Goal: Task Accomplishment & Management: Manage account settings

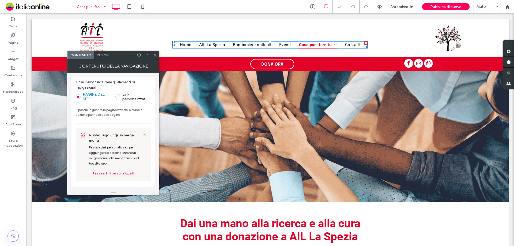
click at [318, 57] on link "Fai una donazione" at bounding box center [328, 52] width 58 height 12
click at [154, 57] on icon at bounding box center [155, 55] width 4 height 4
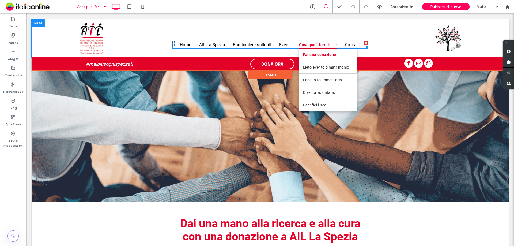
click at [316, 57] on span "Fai una donazione" at bounding box center [319, 55] width 33 height 4
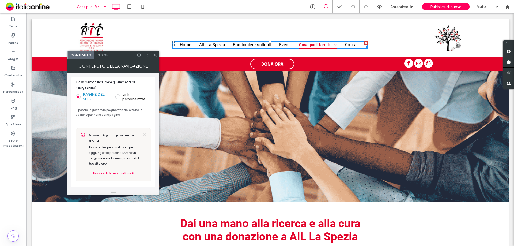
click at [154, 55] on icon at bounding box center [155, 55] width 4 height 4
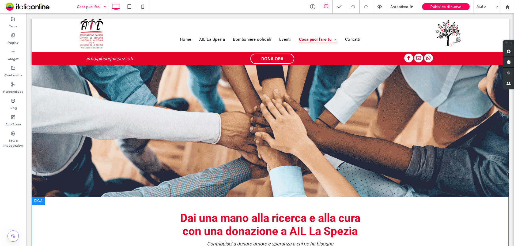
scroll to position [161, 0]
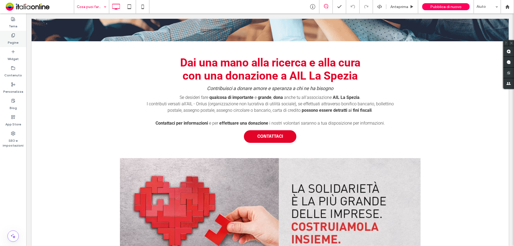
click at [17, 35] on div "Pagine" at bounding box center [13, 39] width 26 height 16
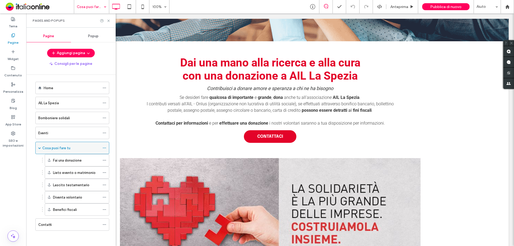
scroll to position [3, 0]
click at [108, 20] on use at bounding box center [108, 21] width 2 height 2
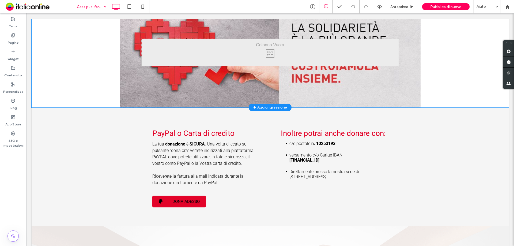
scroll to position [161, 0]
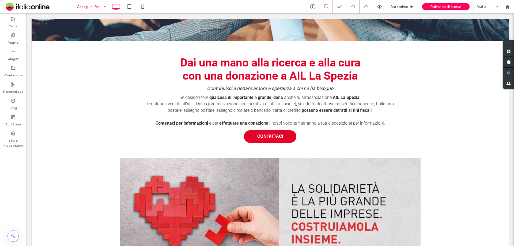
click at [104, 5] on div "Cosa puoi fare tu" at bounding box center [91, 6] width 35 height 13
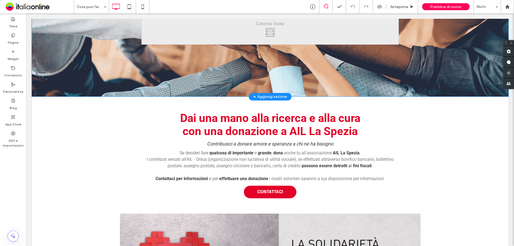
scroll to position [0, 0]
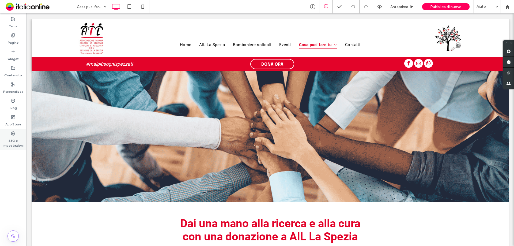
click at [15, 137] on label "SEO e impostazioni" at bounding box center [13, 142] width 26 height 12
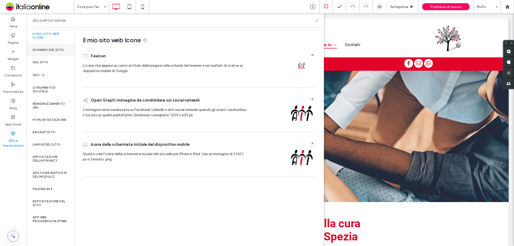
click at [51, 50] on label "Dominio del sito" at bounding box center [48, 50] width 31 height 4
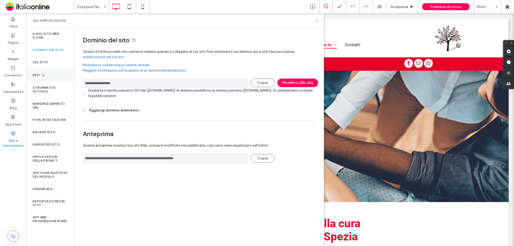
drag, startPoint x: 125, startPoint y: 83, endPoint x: 66, endPoint y: 78, distance: 59.2
click at [66, 78] on div "**********" at bounding box center [175, 137] width 298 height 218
click at [316, 19] on icon at bounding box center [317, 21] width 4 height 4
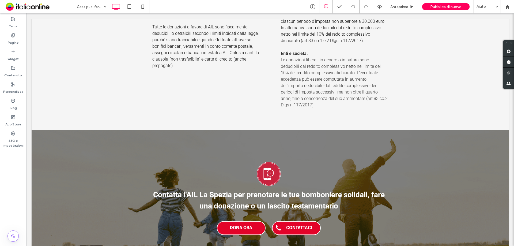
scroll to position [1234, 0]
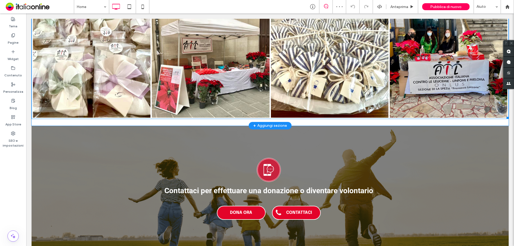
scroll to position [1391, 0]
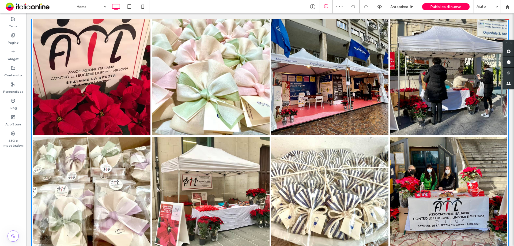
click at [432, 84] on link at bounding box center [449, 76] width 118 height 118
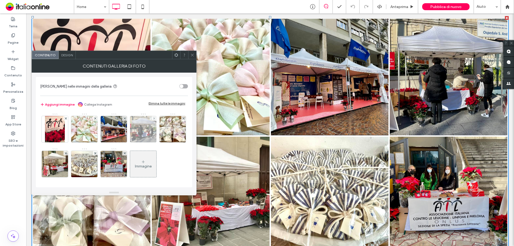
click at [144, 130] on img at bounding box center [143, 129] width 35 height 26
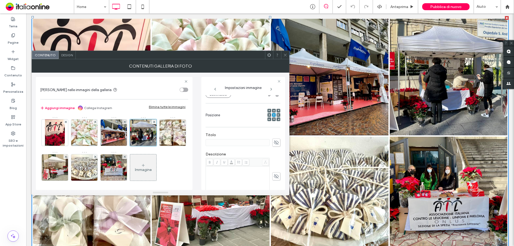
scroll to position [0, 0]
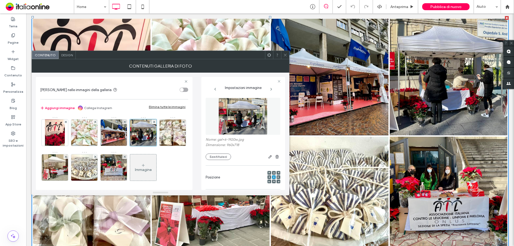
click at [256, 115] on img at bounding box center [243, 116] width 49 height 37
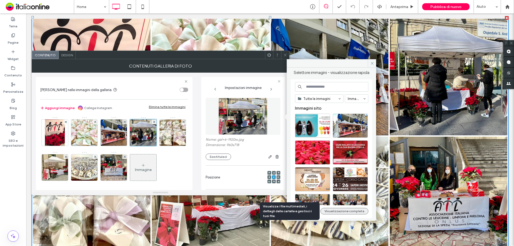
click at [340, 209] on button "Visualizzazione completa" at bounding box center [345, 211] width 48 height 6
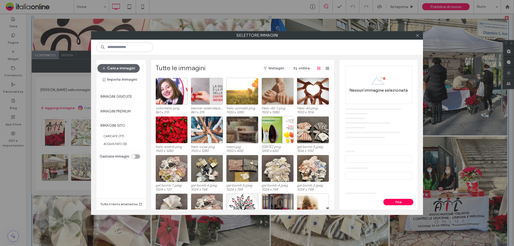
scroll to position [387, 0]
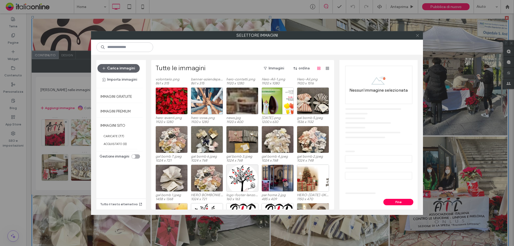
click at [418, 35] on icon at bounding box center [418, 35] width 4 height 4
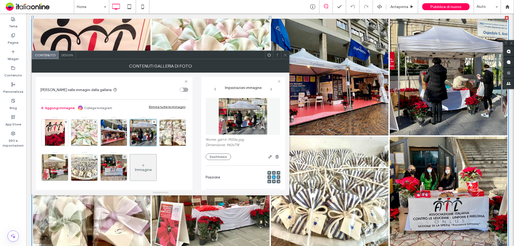
click at [287, 57] on span at bounding box center [285, 55] width 4 height 8
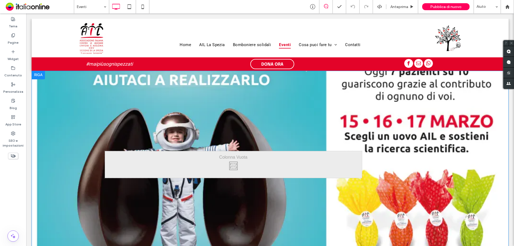
click at [395, 152] on header "Click To Paste [GEOGRAPHIC_DATA] + Aggiungi sezione" at bounding box center [270, 165] width 477 height 188
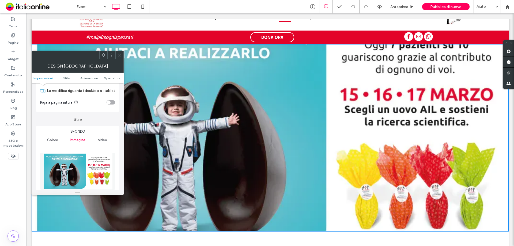
scroll to position [27, 0]
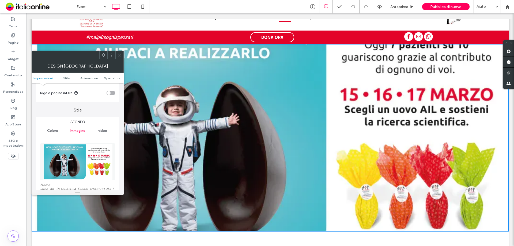
click at [76, 163] on img at bounding box center [78, 161] width 70 height 37
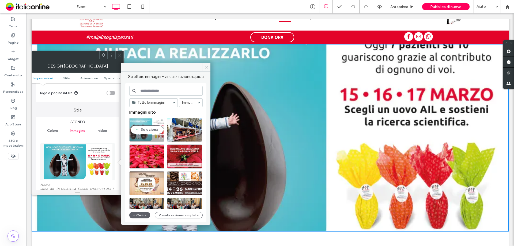
click at [145, 135] on div at bounding box center [147, 138] width 35 height 6
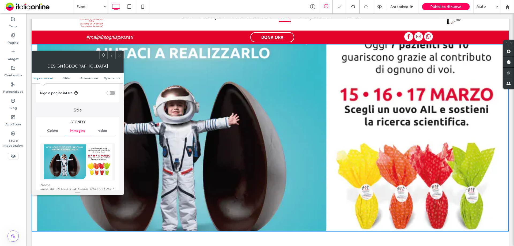
click at [61, 163] on img at bounding box center [78, 161] width 70 height 37
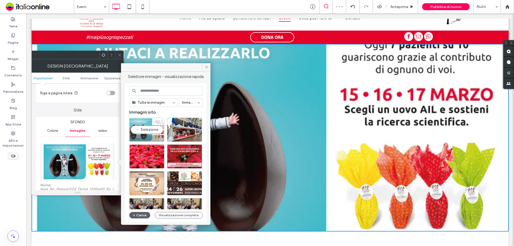
click at [161, 137] on div at bounding box center [161, 138] width 7 height 4
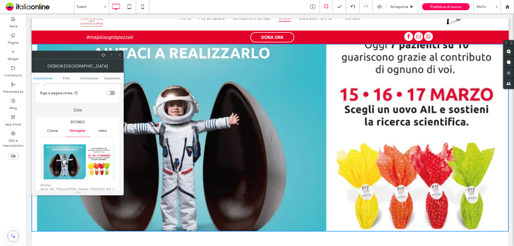
click at [79, 163] on img at bounding box center [78, 161] width 70 height 37
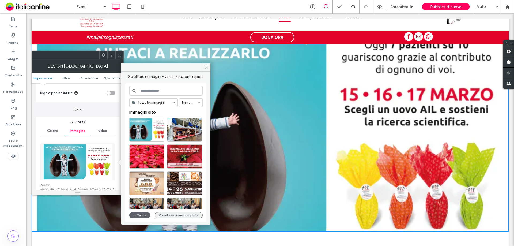
click at [170, 215] on button "Visualizzazione completa" at bounding box center [179, 215] width 48 height 6
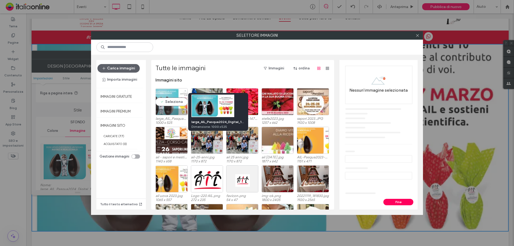
click at [181, 111] on div at bounding box center [184, 112] width 7 height 4
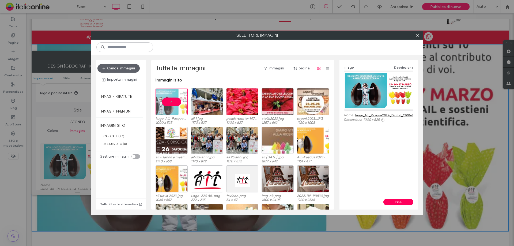
click at [381, 115] on link "large_AIL_Pasqua2024_Digital_1200x630_No_Logo_fa8a0d2c10.webp" at bounding box center [407, 115] width 104 height 4
drag, startPoint x: 417, startPoint y: 36, endPoint x: 415, endPoint y: 39, distance: 4.4
click at [417, 36] on use at bounding box center [417, 35] width 3 height 3
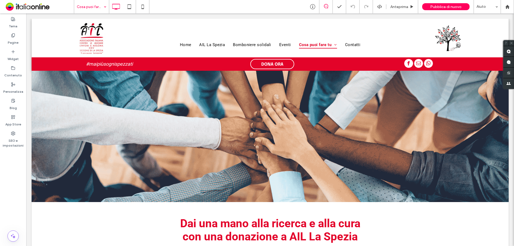
click at [97, 7] on input at bounding box center [90, 6] width 27 height 13
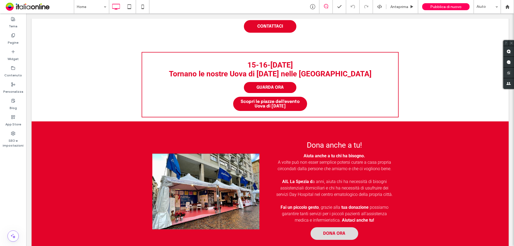
scroll to position [239, 0]
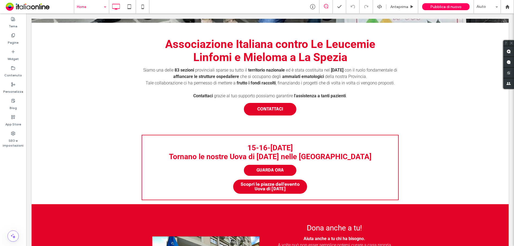
click at [95, 6] on input at bounding box center [90, 6] width 27 height 13
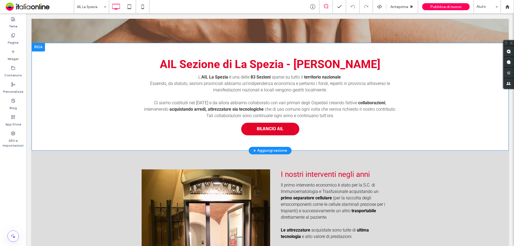
scroll to position [161, 0]
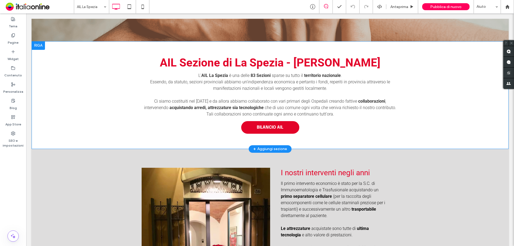
click at [361, 129] on div "AIL Sezione di La Spezia - Francesca Lanzone L' AIL La Spezia è una delle 83 Se…" at bounding box center [270, 95] width 257 height 84
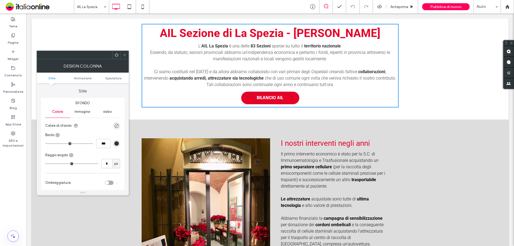
scroll to position [214, 0]
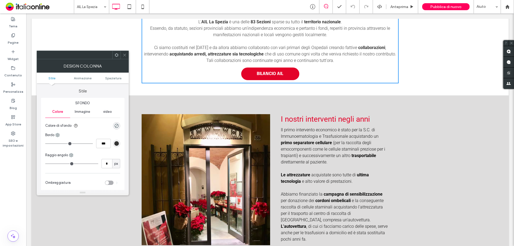
click at [332, 158] on span "(per la raccolta degli emocomponenti come le cellule staminali preziose per i t…" at bounding box center [333, 149] width 104 height 18
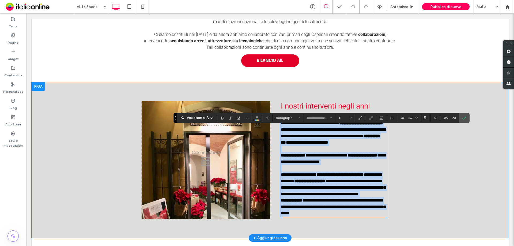
type input "******"
type input "**"
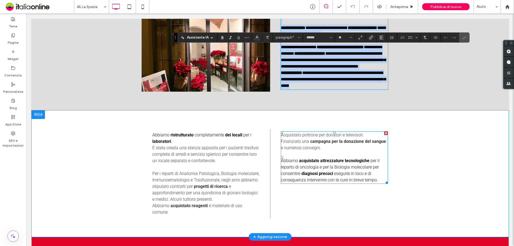
scroll to position [375, 0]
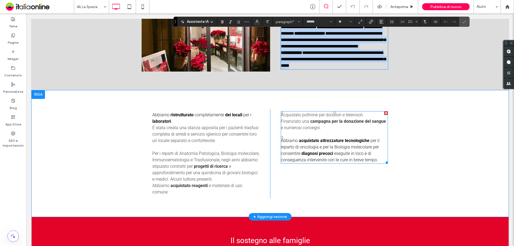
click at [318, 156] on span "per il reparto di oncologia e per la Biologia molecolare per consentire" at bounding box center [330, 147] width 99 height 18
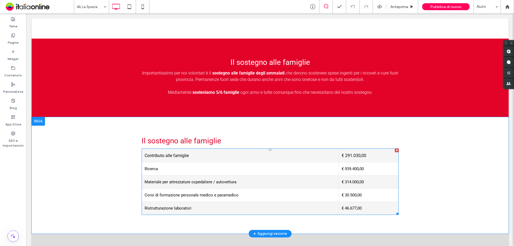
scroll to position [589, 0]
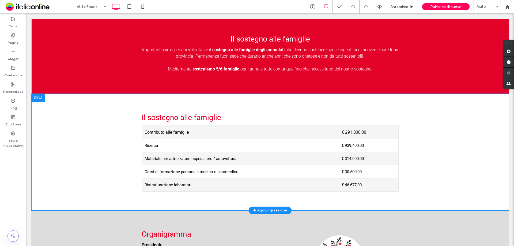
click at [412, 127] on div "Il sostegno alle famiglie Contributo alle famiglie € 291.030,00 Ricerca € 939.4…" at bounding box center [270, 152] width 477 height 117
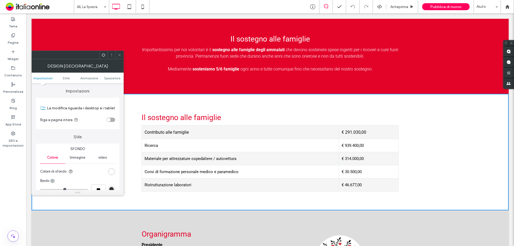
click at [119, 55] on icon at bounding box center [120, 55] width 4 height 4
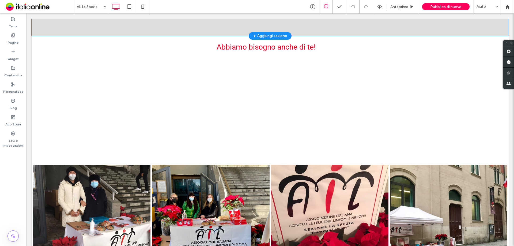
scroll to position [830, 0]
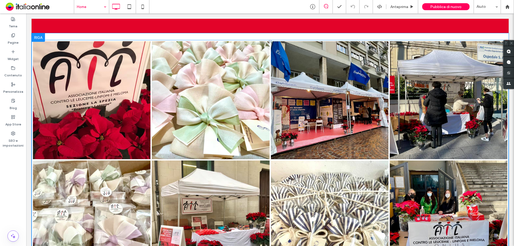
scroll to position [1393, 0]
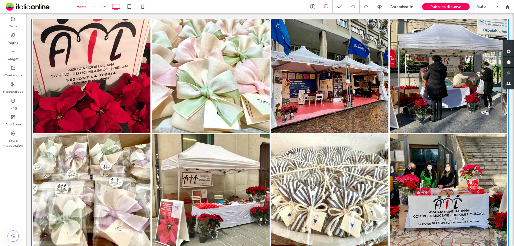
click at [433, 91] on link at bounding box center [449, 74] width 118 height 118
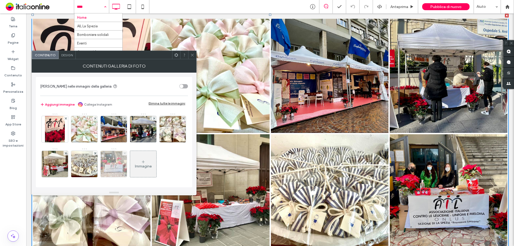
click at [126, 153] on use at bounding box center [124, 153] width 2 height 2
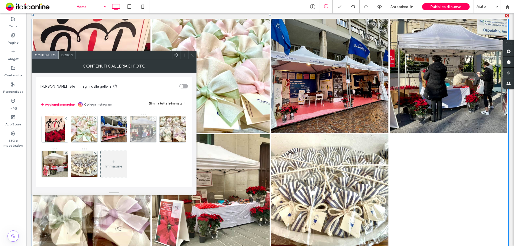
click at [154, 119] on icon at bounding box center [154, 118] width 2 height 2
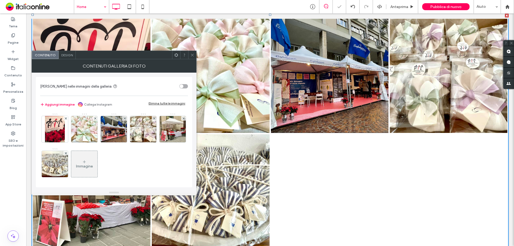
click at [148, 160] on div "Immagine" at bounding box center [113, 148] width 147 height 70
click at [69, 54] on span "Design" at bounding box center [67, 55] width 12 height 4
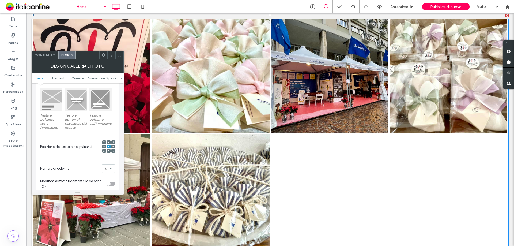
scroll to position [107, 0]
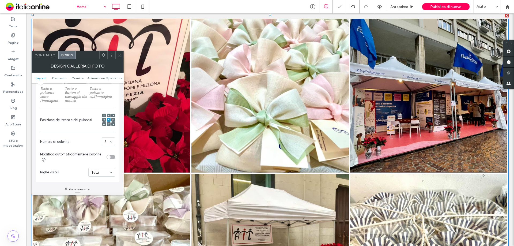
click at [88, 137] on section "Numero di colonne 3" at bounding box center [77, 142] width 75 height 14
click at [121, 54] on icon at bounding box center [120, 55] width 4 height 4
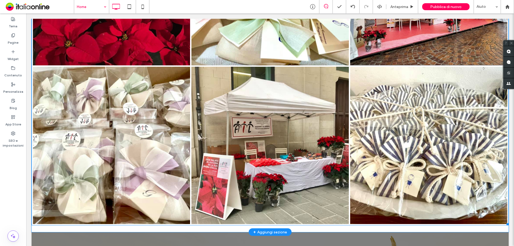
scroll to position [1446, 0]
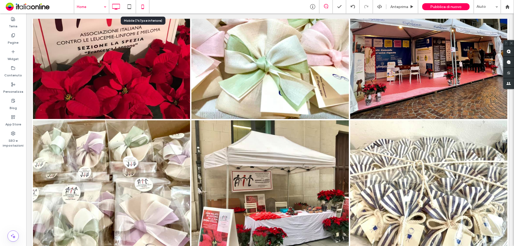
click at [142, 9] on use at bounding box center [142, 7] width 2 height 4
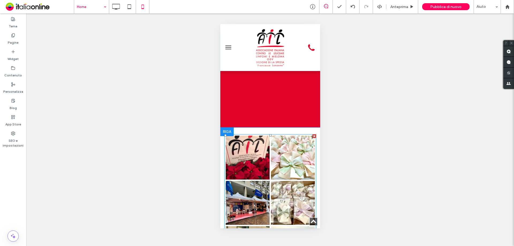
scroll to position [1473, 0]
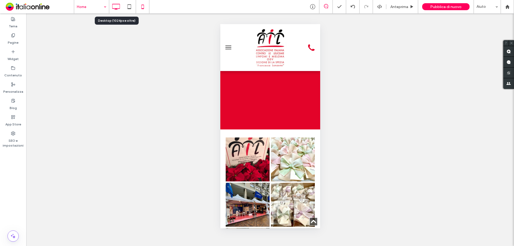
click at [115, 5] on icon at bounding box center [116, 6] width 11 height 11
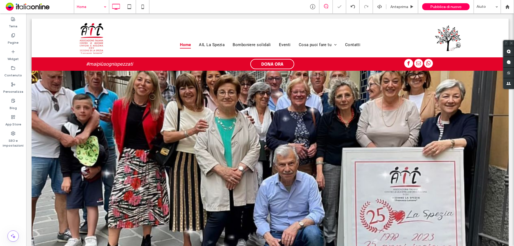
scroll to position [0, 0]
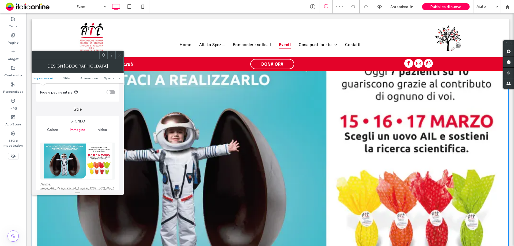
scroll to position [54, 0]
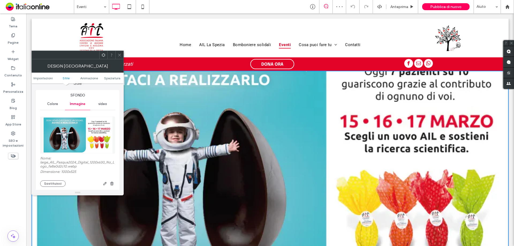
click at [82, 135] on img at bounding box center [78, 135] width 70 height 37
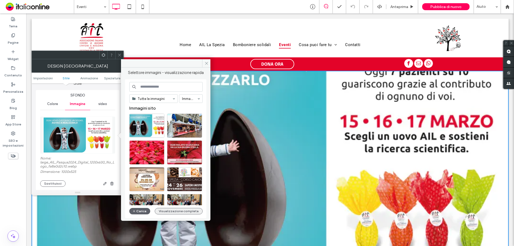
click at [179, 212] on button "Visualizzazione completa" at bounding box center [179, 211] width 48 height 6
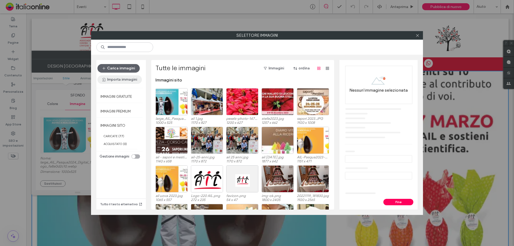
drag, startPoint x: 122, startPoint y: 111, endPoint x: 129, endPoint y: 80, distance: 31.9
click at [122, 111] on label "Immagini premium" at bounding box center [115, 110] width 30 height 7
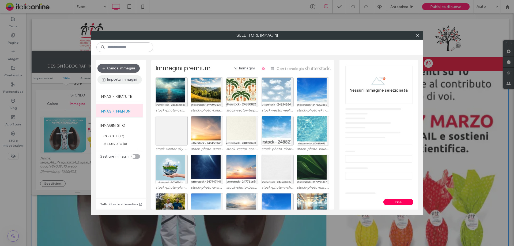
click at [121, 98] on label "Immagini gratuite" at bounding box center [116, 95] width 32 height 7
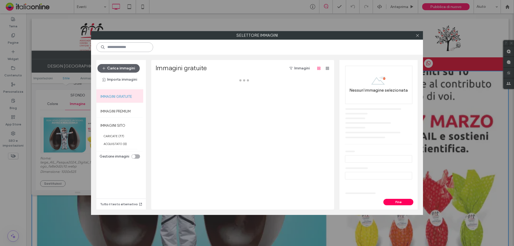
click at [126, 47] on input at bounding box center [124, 47] width 57 height 10
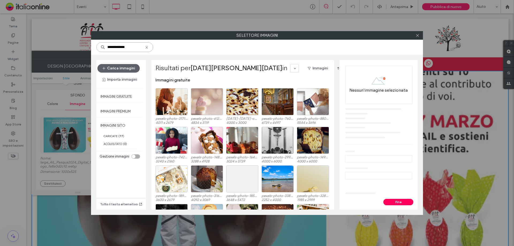
click at [123, 49] on input "**********" at bounding box center [124, 47] width 57 height 10
click at [124, 49] on input "**********" at bounding box center [124, 47] width 57 height 10
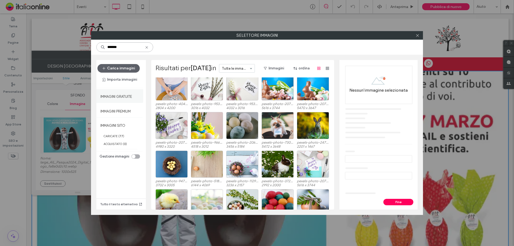
scroll to position [0, 0]
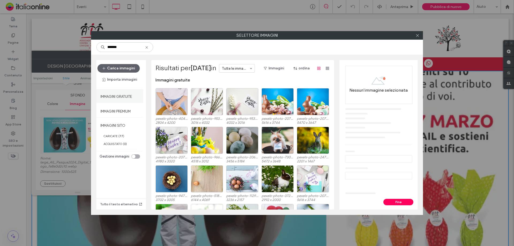
click at [124, 95] on label "Immagini gratuite" at bounding box center [116, 95] width 32 height 7
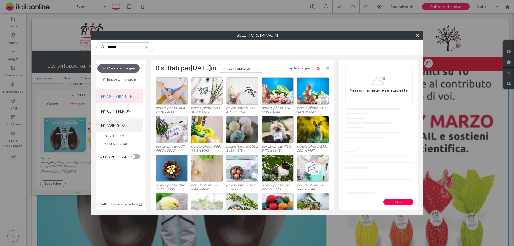
click at [120, 125] on label "IMMAGINI SITO" at bounding box center [119, 125] width 47 height 13
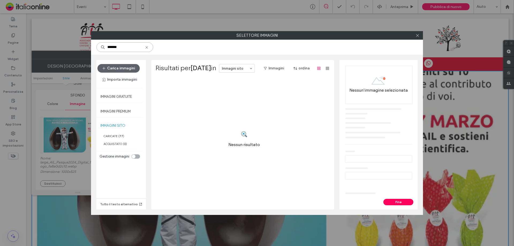
click at [127, 45] on input "******" at bounding box center [124, 47] width 57 height 10
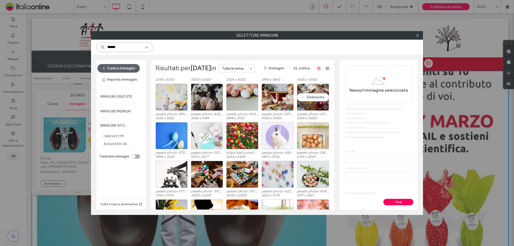
scroll to position [336, 0]
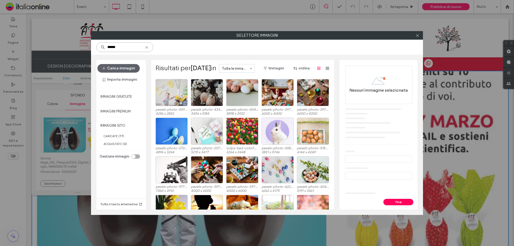
click at [129, 49] on input "******" at bounding box center [124, 47] width 57 height 10
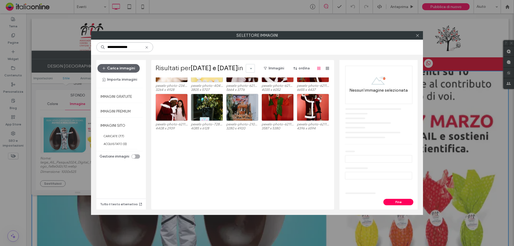
scroll to position [12, 0]
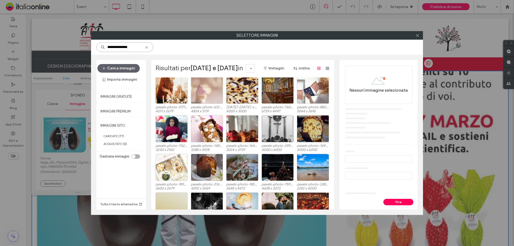
drag, startPoint x: 143, startPoint y: 54, endPoint x: 290, endPoint y: 74, distance: 148.4
click at [258, 73] on div "**********" at bounding box center [257, 127] width 332 height 175
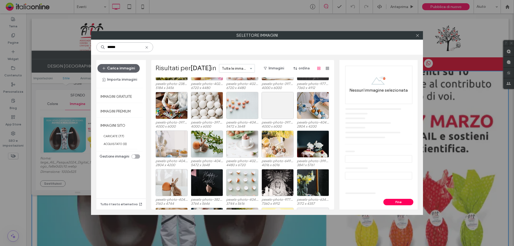
scroll to position [1251, 0]
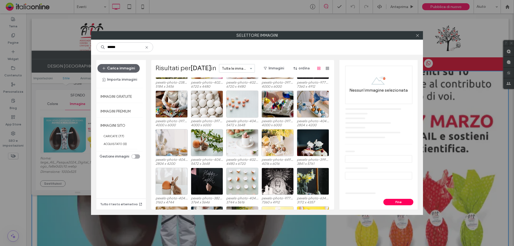
click at [257, 123] on div "pexels-photo-3972132.jpeg 4000 x 6000 pexels-photo-3971483.jpeg 4000 x 6000 pex…" at bounding box center [244, 110] width 177 height 39
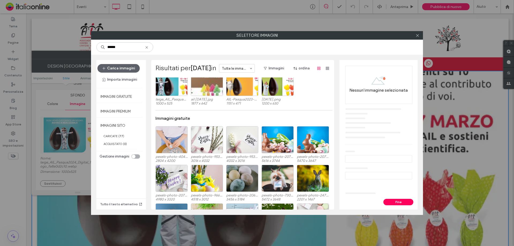
scroll to position [0, 0]
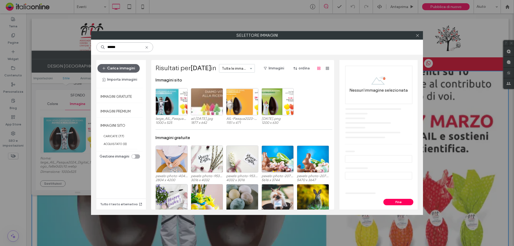
click at [107, 48] on input "******" at bounding box center [124, 47] width 57 height 10
type input "**********"
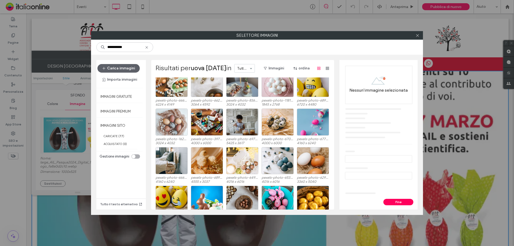
scroll to position [386, 0]
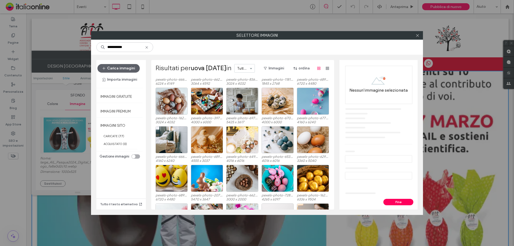
drag, startPoint x: 116, startPoint y: 44, endPoint x: 118, endPoint y: 47, distance: 3.2
click at [116, 44] on input "**********" at bounding box center [124, 47] width 57 height 10
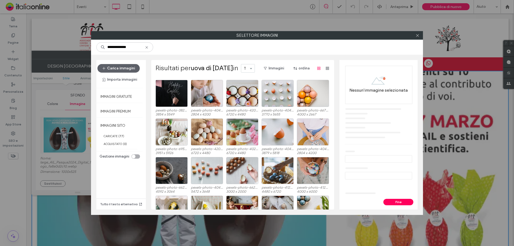
scroll to position [54, 0]
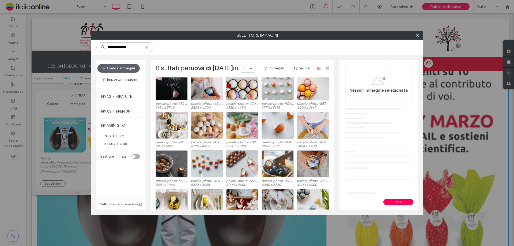
drag, startPoint x: 134, startPoint y: 46, endPoint x: 33, endPoint y: 45, distance: 101.5
click at [33, 45] on div "**********" at bounding box center [257, 123] width 514 height 246
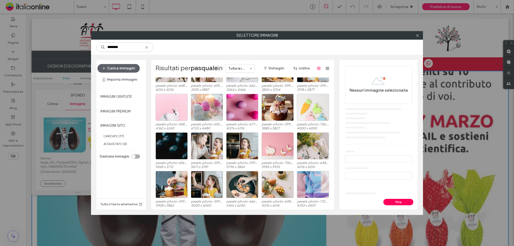
scroll to position [0, 0]
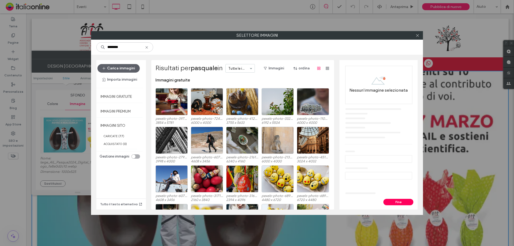
drag, startPoint x: 133, startPoint y: 50, endPoint x: 55, endPoint y: 48, distance: 77.4
click at [55, 48] on div "Selettore immagini ******** Carica immagini Importa immagini Immagini gratuite …" at bounding box center [257, 123] width 514 height 246
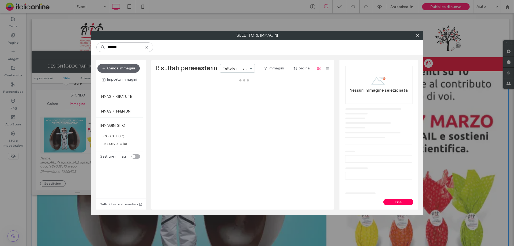
click at [111, 48] on input "*******" at bounding box center [124, 47] width 57 height 10
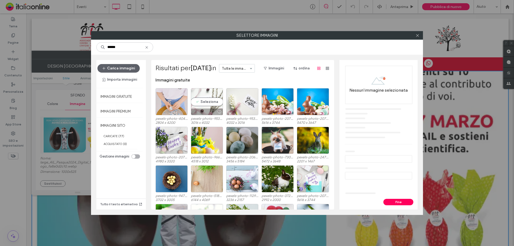
type input "******"
click at [216, 112] on div at bounding box center [219, 112] width 7 height 4
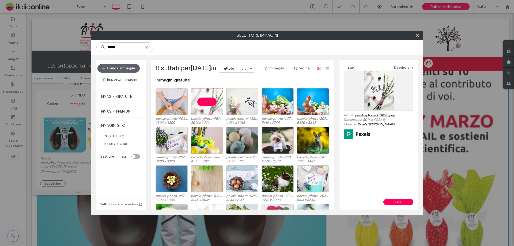
click at [377, 115] on link "pexels-photo-953057.jpeg" at bounding box center [375, 115] width 40 height 4
drag, startPoint x: 270, startPoint y: 80, endPoint x: 299, endPoint y: 72, distance: 30.0
click at [270, 80] on div "Immagini gratuite" at bounding box center [244, 82] width 177 height 11
click at [171, 99] on div "Seleziona" at bounding box center [172, 101] width 32 height 27
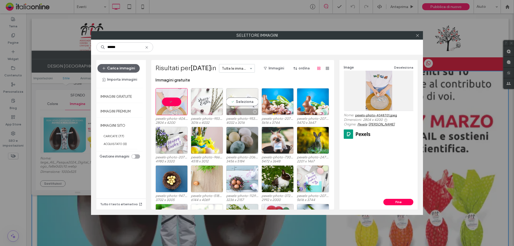
click at [240, 97] on div "Seleziona" at bounding box center [242, 101] width 32 height 27
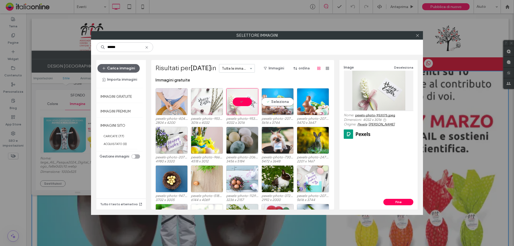
click at [272, 94] on div "Seleziona" at bounding box center [278, 101] width 32 height 27
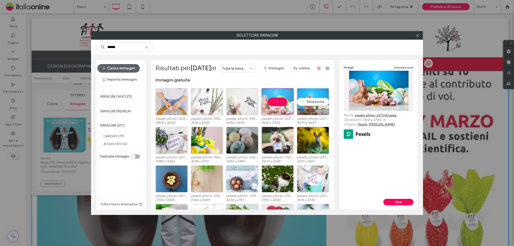
click at [304, 98] on div "Seleziona" at bounding box center [313, 101] width 32 height 27
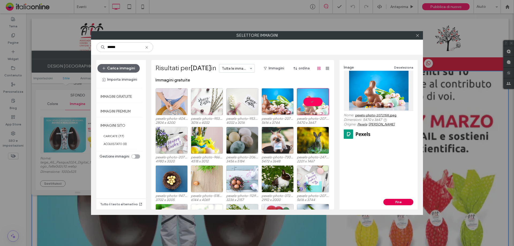
click at [397, 202] on button "Fine" at bounding box center [399, 202] width 30 height 6
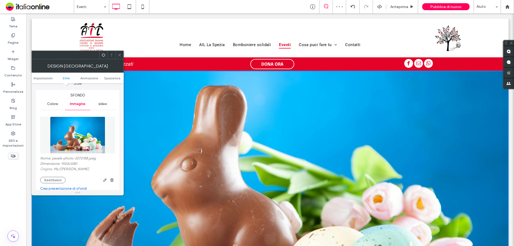
click at [119, 54] on icon at bounding box center [120, 55] width 4 height 4
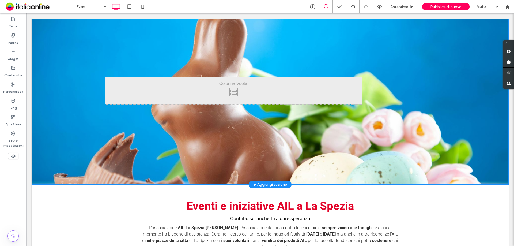
scroll to position [27, 0]
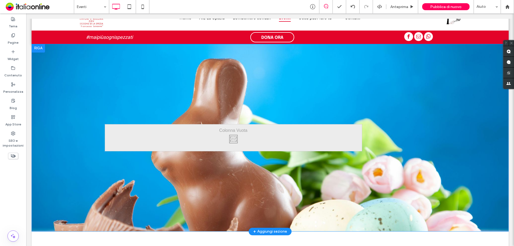
click at [223, 98] on header "Click To Paste [GEOGRAPHIC_DATA] + Aggiungi sezione" at bounding box center [270, 138] width 477 height 188
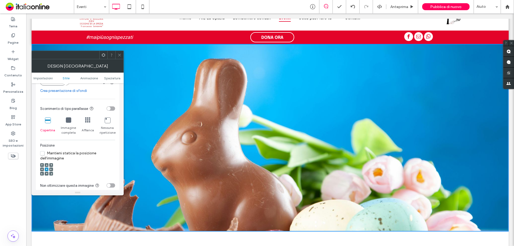
scroll to position [161, 0]
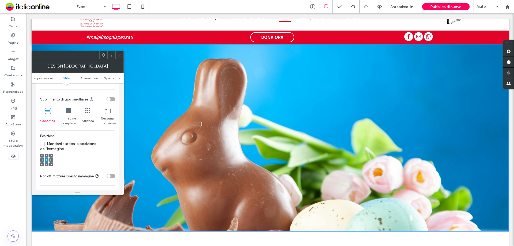
click at [47, 155] on div at bounding box center [47, 156] width 4 height 4
click at [47, 164] on icon at bounding box center [47, 164] width 2 height 2
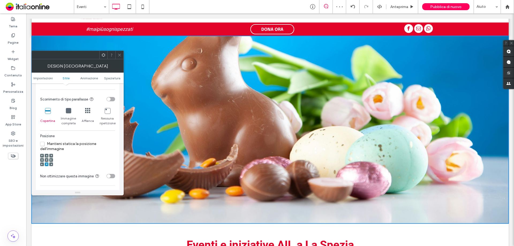
scroll to position [27, 0]
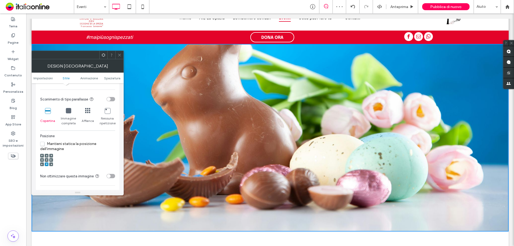
click at [46, 157] on span at bounding box center [47, 156] width 2 height 4
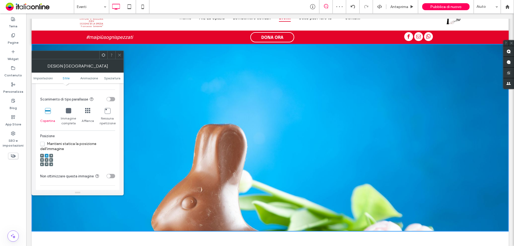
click at [46, 160] on icon at bounding box center [47, 160] width 2 height 2
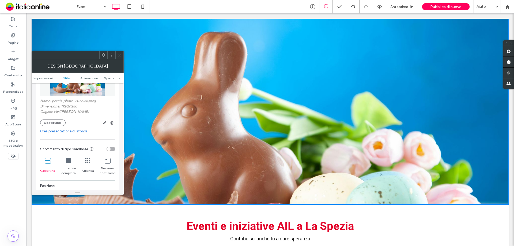
scroll to position [134, 0]
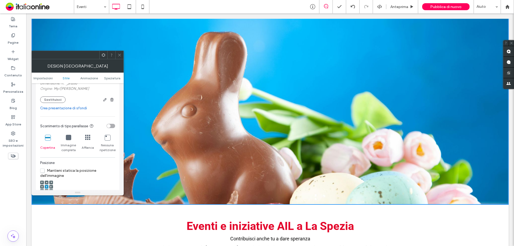
click at [68, 138] on icon at bounding box center [68, 137] width 5 height 5
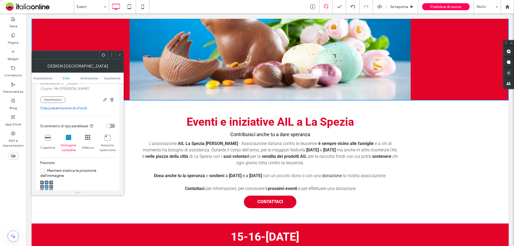
scroll to position [161, 0]
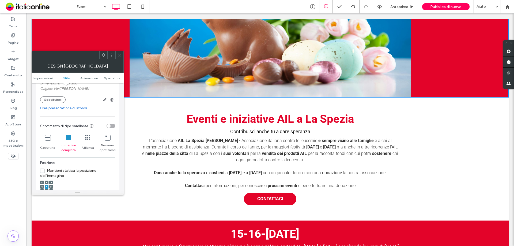
click at [119, 55] on icon at bounding box center [120, 55] width 4 height 4
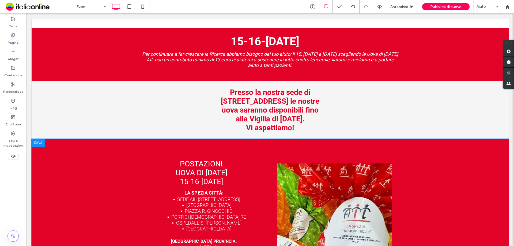
scroll to position [268, 0]
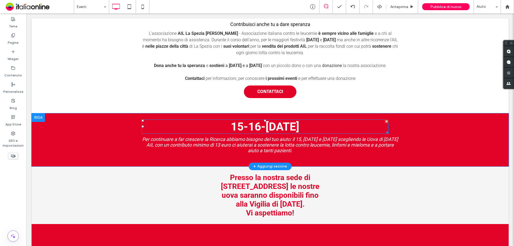
click at [271, 129] on span "15-16-[DATE]" at bounding box center [265, 126] width 69 height 13
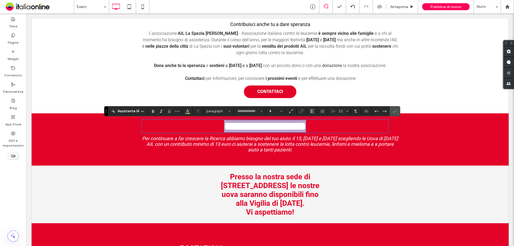
type input "******"
type input "**"
click at [394, 111] on icon "Conferma" at bounding box center [395, 111] width 4 height 4
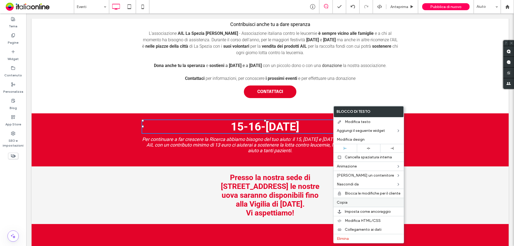
click at [351, 203] on label "Copia" at bounding box center [369, 202] width 64 height 5
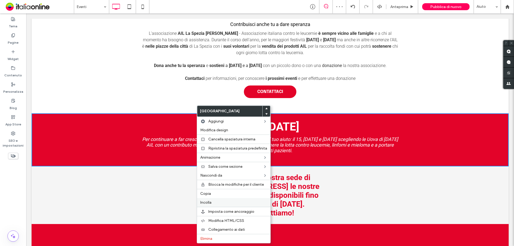
click at [213, 203] on label "Incolla" at bounding box center [233, 202] width 67 height 5
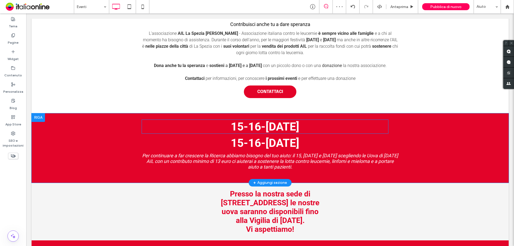
click at [269, 126] on span "15-16-[DATE]" at bounding box center [265, 126] width 69 height 13
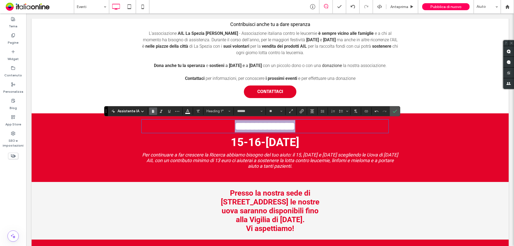
drag, startPoint x: 282, startPoint y: 128, endPoint x: 191, endPoint y: 130, distance: 91.4
click at [191, 130] on h1 "**********" at bounding box center [265, 126] width 247 height 12
click at [281, 111] on use "Dimensione" at bounding box center [281, 111] width 2 height 1
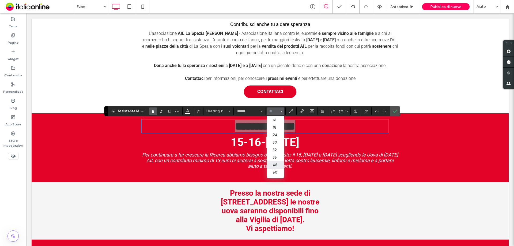
scroll to position [62, 0]
click at [278, 148] on label "48" at bounding box center [275, 152] width 17 height 8
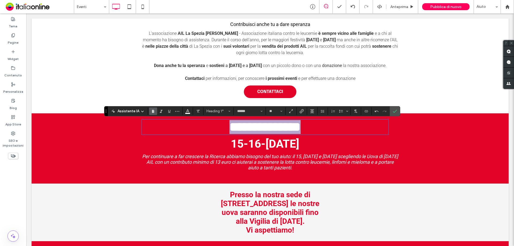
click at [329, 129] on h1 "**********" at bounding box center [265, 127] width 247 height 14
drag, startPoint x: 353, startPoint y: 130, endPoint x: 369, endPoint y: 130, distance: 16.3
click at [369, 130] on h1 "**********" at bounding box center [265, 127] width 247 height 14
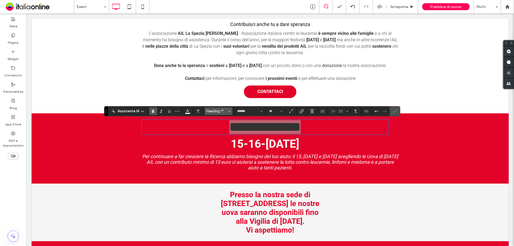
click at [229, 109] on span "Stili" at bounding box center [229, 111] width 2 height 7
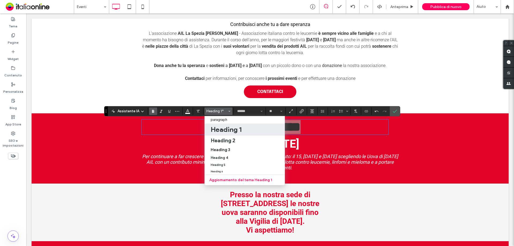
drag, startPoint x: 233, startPoint y: 132, endPoint x: 210, endPoint y: 118, distance: 26.7
click at [233, 132] on h1 "Heading 1" at bounding box center [226, 129] width 31 height 9
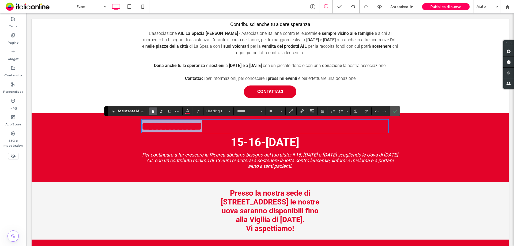
click at [274, 128] on h1 "**********" at bounding box center [265, 126] width 247 height 12
drag, startPoint x: 231, startPoint y: 131, endPoint x: 237, endPoint y: 130, distance: 6.7
click at [231, 131] on h1 "**********" at bounding box center [265, 126] width 247 height 12
drag, startPoint x: 323, startPoint y: 127, endPoint x: 124, endPoint y: 123, distance: 198.8
click at [124, 123] on div "**********" at bounding box center [270, 147] width 477 height 69
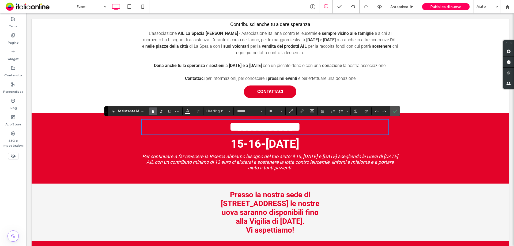
click at [320, 130] on h1 "**********" at bounding box center [265, 127] width 247 height 14
drag, startPoint x: 207, startPoint y: 128, endPoint x: 356, endPoint y: 132, distance: 149.0
click at [361, 131] on h1 "**********" at bounding box center [265, 127] width 247 height 14
click at [278, 108] on button "**" at bounding box center [275, 111] width 17 height 8
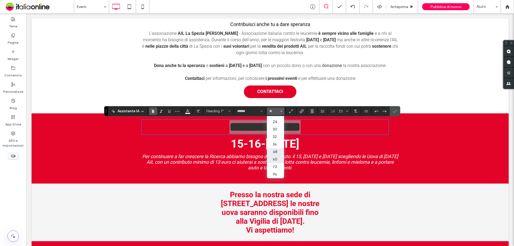
click at [277, 156] on label "60" at bounding box center [275, 160] width 17 height 8
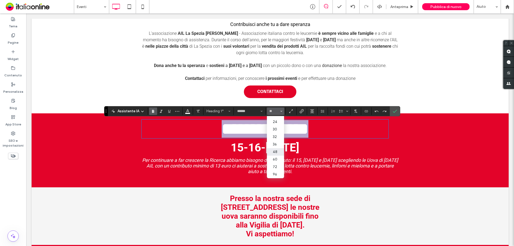
type input "**"
drag, startPoint x: 324, startPoint y: 130, endPoint x: 330, endPoint y: 130, distance: 5.6
click at [324, 130] on h1 "**********" at bounding box center [265, 129] width 247 height 18
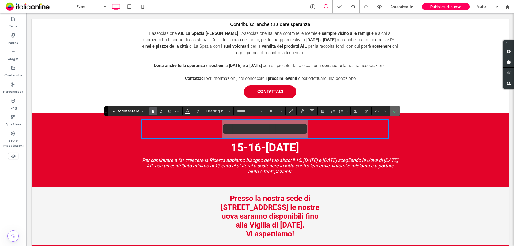
drag, startPoint x: 396, startPoint y: 110, endPoint x: 369, endPoint y: 98, distance: 29.8
click at [396, 110] on use "Conferma" at bounding box center [395, 111] width 4 height 3
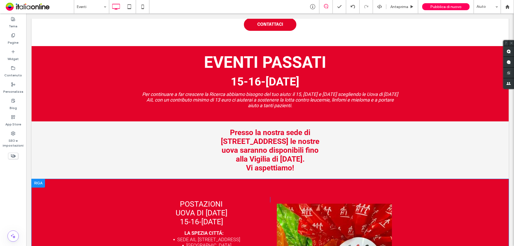
scroll to position [321, 0]
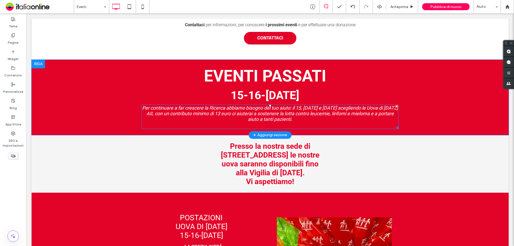
click at [280, 109] on span "Per continuare a far crescere la Ricerca abbiamo bisogno del tuo aiuto: il 15, …" at bounding box center [270, 113] width 256 height 17
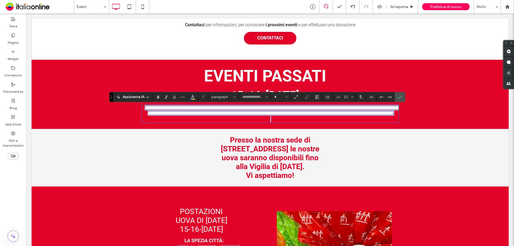
type input "******"
type input "**"
click at [301, 116] on h3 "**********" at bounding box center [270, 110] width 257 height 11
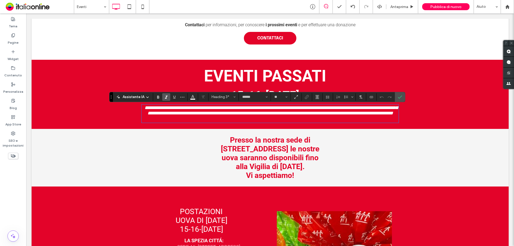
click at [294, 164] on span "Presso la nostra sede di [STREET_ADDRESS] le nostre uova saranno disponibili fi…" at bounding box center [270, 153] width 99 height 35
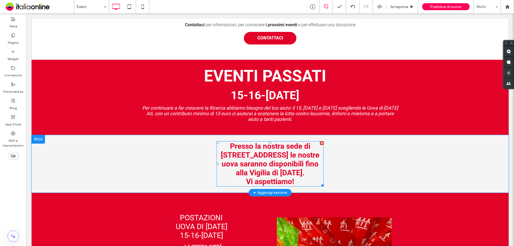
click at [293, 184] on h2 "Vi aspettiamo!" at bounding box center [270, 181] width 107 height 9
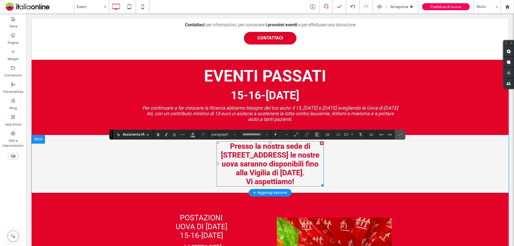
type input "******"
type input "**"
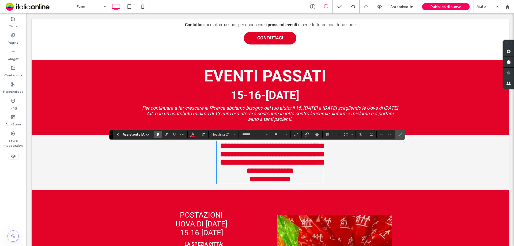
click at [295, 174] on strong "**********" at bounding box center [271, 158] width 103 height 32
click at [399, 135] on icon "Conferma" at bounding box center [400, 134] width 4 height 4
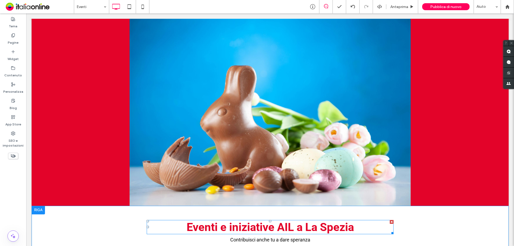
scroll to position [0, 0]
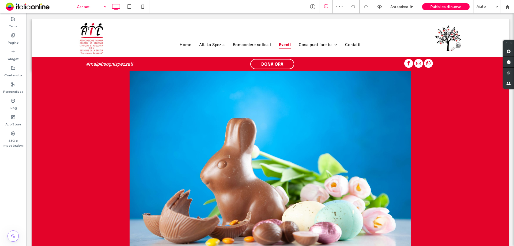
click at [93, 6] on input at bounding box center [90, 6] width 27 height 13
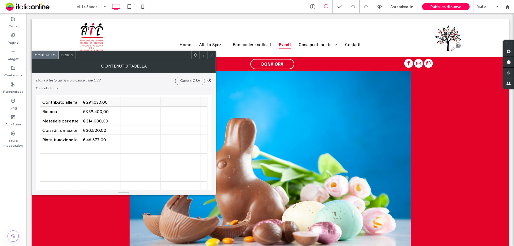
click at [89, 103] on div "€ 291.030,00" at bounding box center [101, 101] width 36 height 5
click at [108, 103] on div "€ 291.030,00" at bounding box center [101, 101] width 36 height 5
type input "**********"
click at [97, 114] on div "€ 939.400,00" at bounding box center [101, 111] width 36 height 9
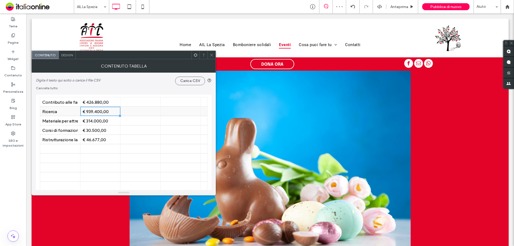
click at [92, 110] on div "€ 939.400,00" at bounding box center [101, 111] width 36 height 5
click at [87, 111] on input "**********" at bounding box center [100, 111] width 40 height 9
type input "**********"
click at [98, 119] on div "€ 314.000,00" at bounding box center [101, 120] width 36 height 5
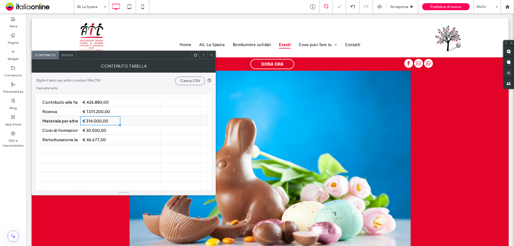
click at [93, 121] on div "€ 314.000,00" at bounding box center [101, 120] width 36 height 5
click at [92, 121] on input "**********" at bounding box center [100, 120] width 40 height 9
drag, startPoint x: 87, startPoint y: 119, endPoint x: 93, endPoint y: 120, distance: 5.7
click at [93, 120] on input "**********" at bounding box center [100, 120] width 40 height 9
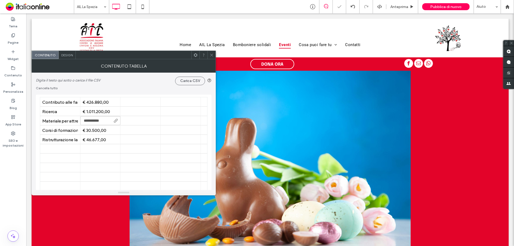
type input "**********"
click at [94, 133] on div "€ 30.500,00" at bounding box center [101, 129] width 36 height 9
click at [89, 130] on div "€ 30.500,00" at bounding box center [101, 130] width 36 height 5
click at [90, 131] on input "**********" at bounding box center [100, 129] width 40 height 9
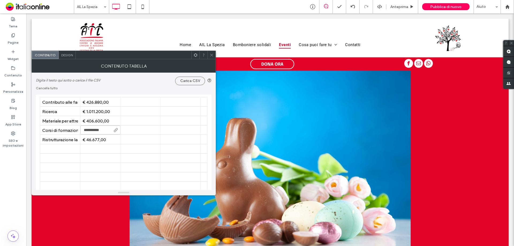
click at [88, 129] on input "**********" at bounding box center [100, 129] width 40 height 9
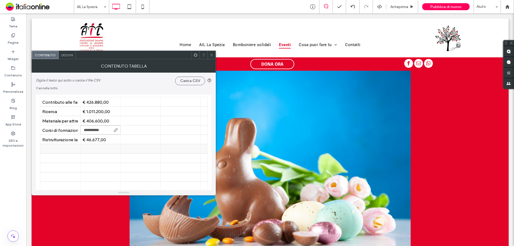
type input "**********"
drag, startPoint x: 97, startPoint y: 140, endPoint x: 95, endPoint y: 145, distance: 6.2
click at [97, 139] on div "€ 46.677,00" at bounding box center [101, 139] width 36 height 5
click at [90, 139] on div "€ 46.677,00" at bounding box center [101, 139] width 36 height 5
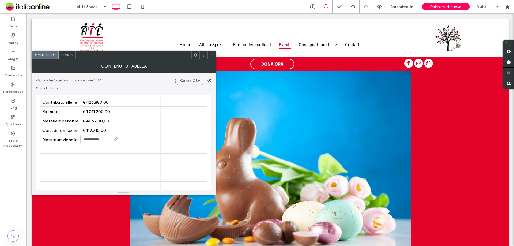
click at [101, 138] on input "**********" at bounding box center [100, 139] width 40 height 9
click at [87, 138] on input "**********" at bounding box center [100, 139] width 40 height 9
click at [108, 139] on input "**********" at bounding box center [100, 139] width 40 height 9
click at [140, 142] on div at bounding box center [141, 139] width 36 height 9
click at [212, 57] on icon at bounding box center [212, 55] width 4 height 4
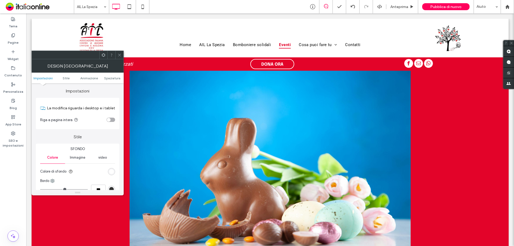
click at [121, 54] on use at bounding box center [119, 55] width 3 height 3
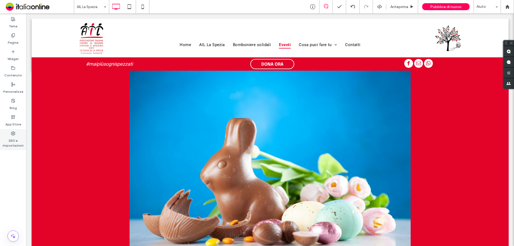
click at [12, 141] on label "SEO e impostazioni" at bounding box center [13, 142] width 26 height 12
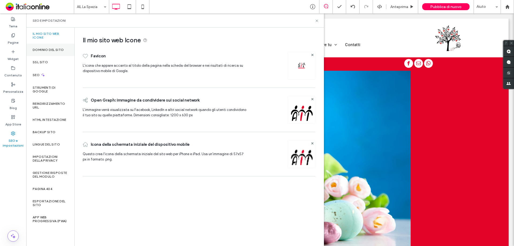
click at [55, 51] on label "Dominio del sito" at bounding box center [48, 50] width 31 height 4
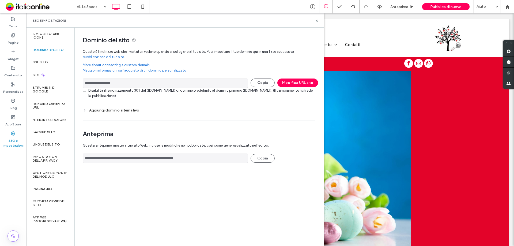
drag, startPoint x: 89, startPoint y: 81, endPoint x: 77, endPoint y: 81, distance: 11.8
click at [77, 81] on div "**********" at bounding box center [197, 98] width 245 height 141
click at [316, 20] on icon at bounding box center [317, 21] width 4 height 4
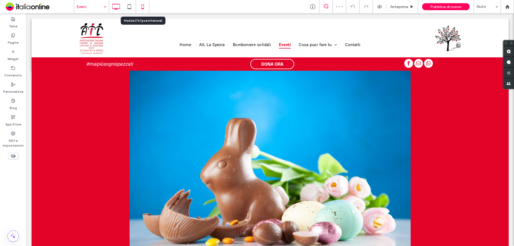
click at [144, 8] on icon at bounding box center [142, 6] width 11 height 11
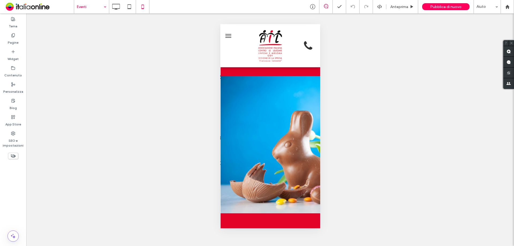
click at [441, 7] on span "Pubblica di nuovo" at bounding box center [445, 7] width 31 height 5
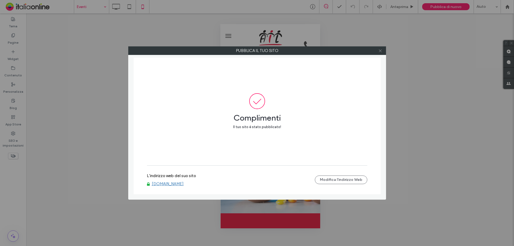
click at [380, 53] on icon at bounding box center [380, 51] width 4 height 4
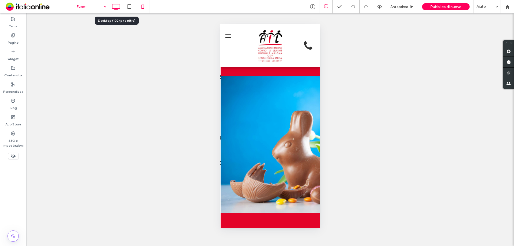
click at [116, 6] on icon at bounding box center [116, 6] width 11 height 11
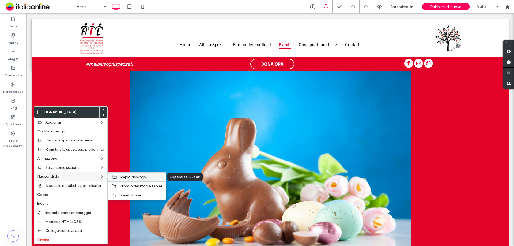
click at [138, 179] on span "Ampio desktop" at bounding box center [132, 177] width 27 height 5
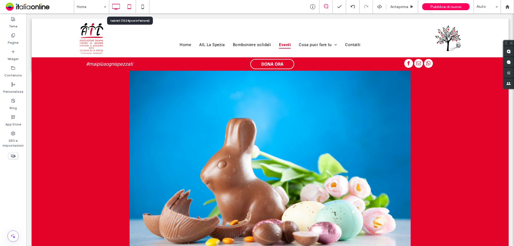
click at [128, 6] on icon at bounding box center [129, 6] width 11 height 11
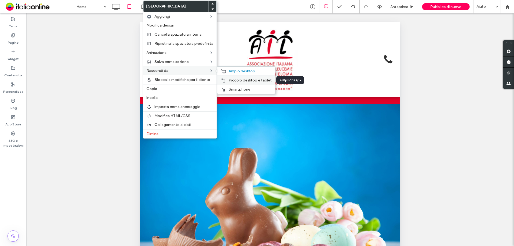
click at [244, 81] on span "Piccolo desktop e tablet" at bounding box center [250, 80] width 43 height 5
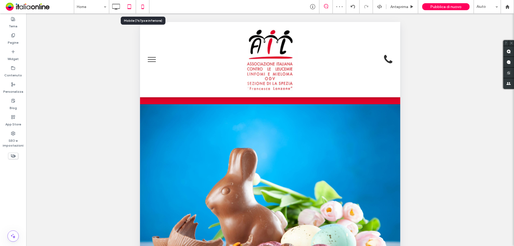
click at [142, 7] on use at bounding box center [142, 7] width 2 height 4
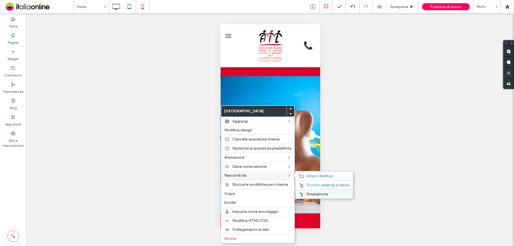
click at [320, 195] on span "Smartphone" at bounding box center [318, 194] width 22 height 5
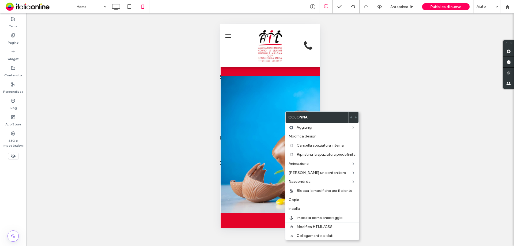
click at [411, 111] on div "Mostrare? Sì Mostrare? Sì Mostrare? Sì Mostrare? Sì Mostrare? Sì Mostrare? Sì M…" at bounding box center [270, 129] width 488 height 233
click at [132, 79] on div "Mostrare? Sì Mostrare? Sì Mostrare? Sì Mostrare? Sì Mostrare? Sì Mostrare? Sì M…" at bounding box center [270, 129] width 488 height 233
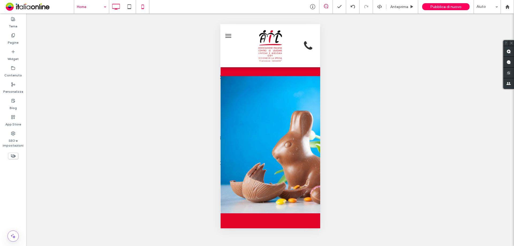
click at [116, 5] on div "Home Anteprima Pubblica di nuovo Aiuto Commenti sito Commenti sito Automatizza …" at bounding box center [257, 123] width 514 height 246
click at [117, 9] on use at bounding box center [117, 7] width 8 height 6
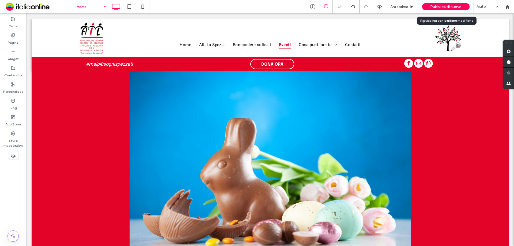
click at [440, 8] on span "Pubblica di nuovo" at bounding box center [445, 7] width 31 height 5
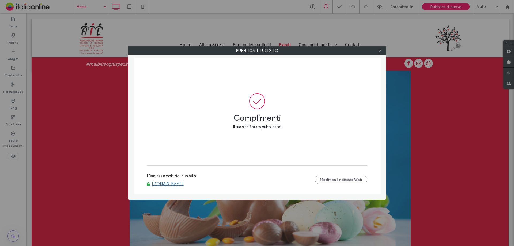
click at [380, 52] on icon at bounding box center [380, 51] width 4 height 4
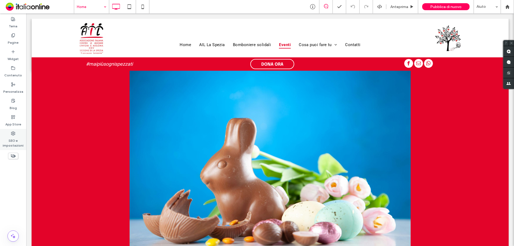
drag, startPoint x: 21, startPoint y: 144, endPoint x: 22, endPoint y: 141, distance: 2.7
click at [22, 143] on label "SEO e impostazioni" at bounding box center [13, 142] width 26 height 12
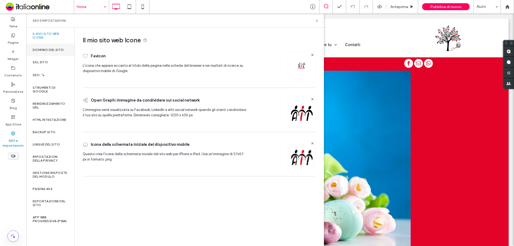
click at [48, 48] on label "Dominio del sito" at bounding box center [48, 50] width 31 height 4
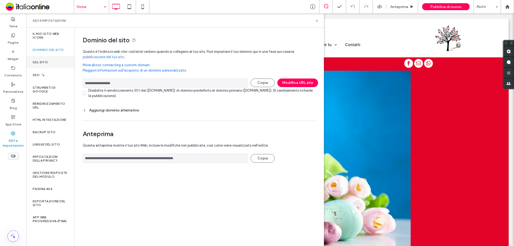
click at [50, 61] on div "SSL sito" at bounding box center [50, 62] width 48 height 12
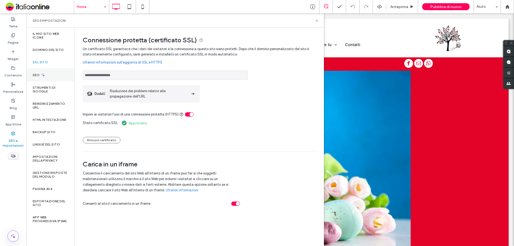
click at [33, 76] on label "SEO" at bounding box center [37, 75] width 8 height 4
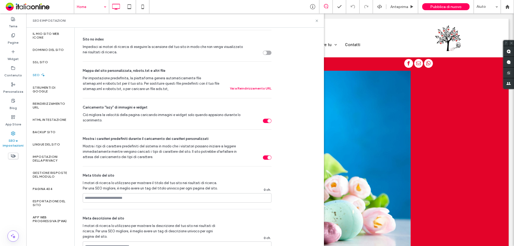
scroll to position [188, 0]
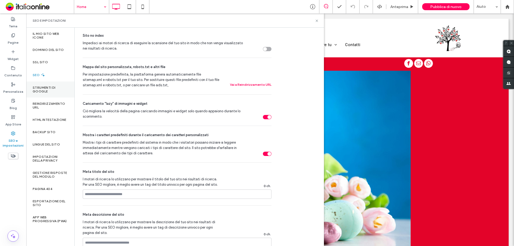
click at [45, 91] on label "Strumenti di Google" at bounding box center [50, 90] width 35 height 8
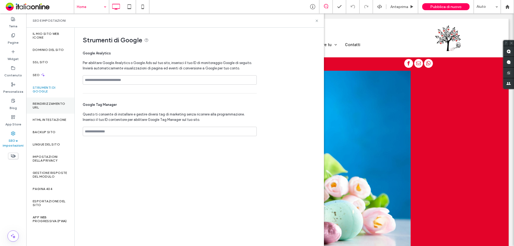
click at [51, 103] on label "Reindirizzamento URL" at bounding box center [50, 106] width 35 height 8
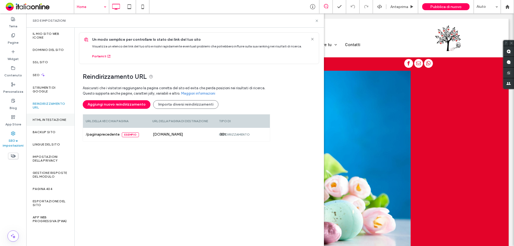
click at [48, 121] on label "HTML intestazione" at bounding box center [50, 120] width 34 height 4
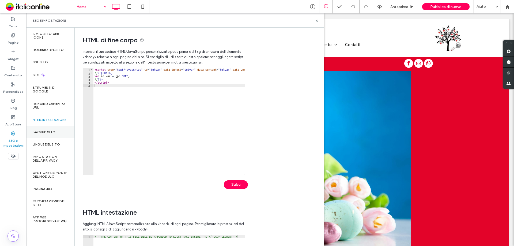
click at [53, 137] on div "Backup sito" at bounding box center [50, 132] width 48 height 12
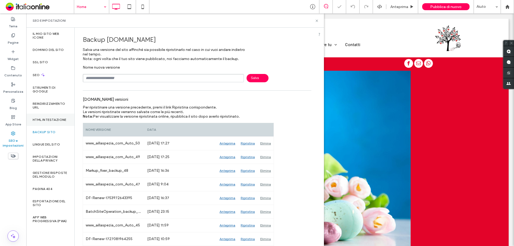
click at [56, 119] on label "HTML intestazione" at bounding box center [50, 120] width 34 height 4
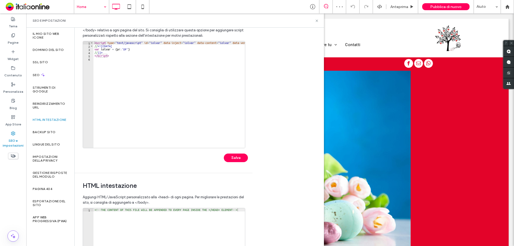
scroll to position [0, 0]
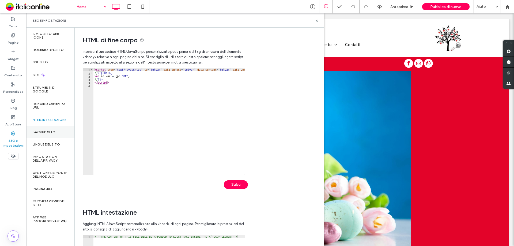
click at [48, 133] on label "Backup sito" at bounding box center [44, 132] width 23 height 4
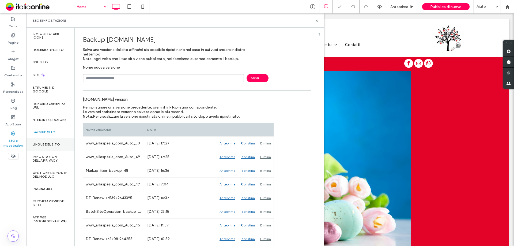
click at [51, 144] on label "Lingue del sito" at bounding box center [46, 145] width 27 height 4
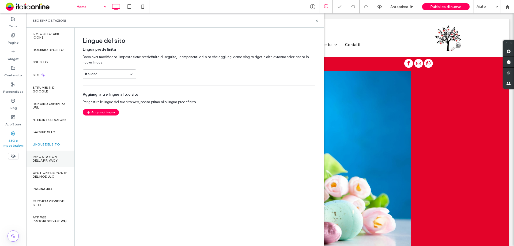
click at [51, 156] on label "Impostazioni della privacy" at bounding box center [50, 159] width 35 height 8
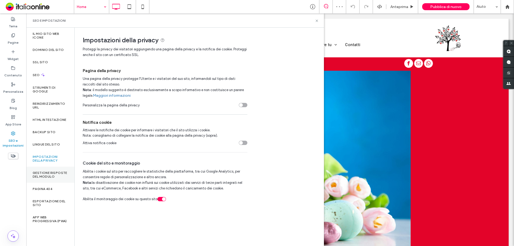
click at [55, 174] on label "Gestione risposte del modulo" at bounding box center [50, 175] width 35 height 8
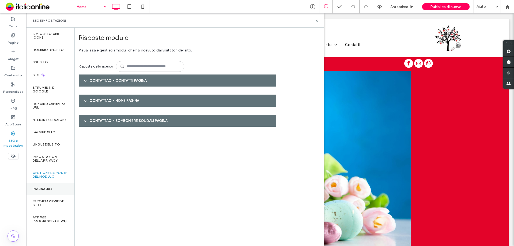
click at [45, 189] on label "Pagina 404" at bounding box center [43, 189] width 20 height 4
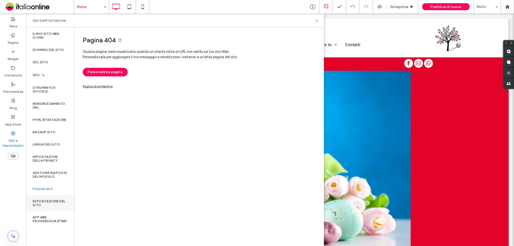
click at [53, 201] on label "Esportazione del sito" at bounding box center [50, 203] width 35 height 8
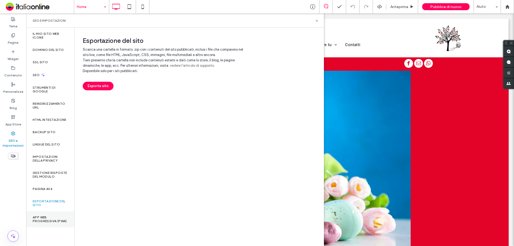
click at [57, 221] on label "App Web progressiva (PWA)" at bounding box center [50, 219] width 35 height 8
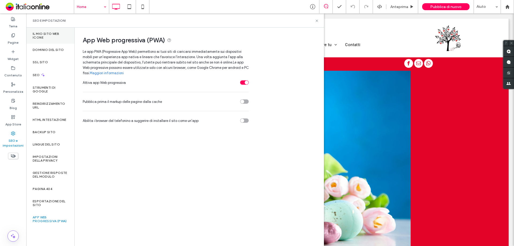
click at [56, 38] on label "Il mio sito web Icone" at bounding box center [50, 36] width 35 height 8
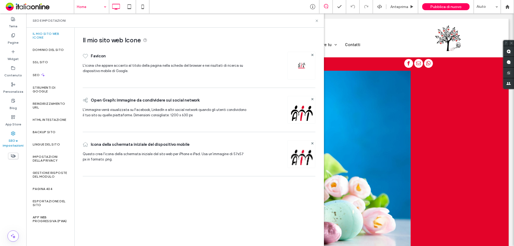
click at [120, 65] on span "L'icona che appare accanto al titolo della pagina nella scheda del browser e ne…" at bounding box center [163, 67] width 160 height 9
click at [13, 35] on icon at bounding box center [13, 35] width 4 height 4
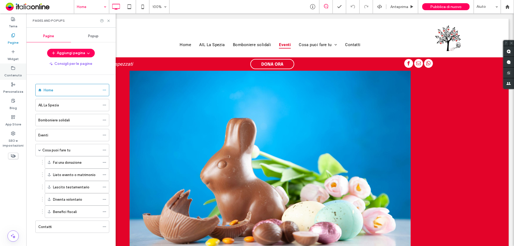
click at [16, 68] on div "Contenuto" at bounding box center [13, 71] width 26 height 16
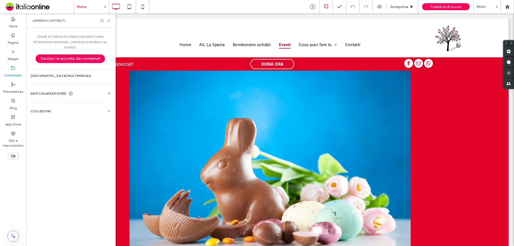
click at [111, 93] on icon at bounding box center [109, 93] width 5 height 5
click at [109, 160] on span at bounding box center [109, 160] width 2 height 2
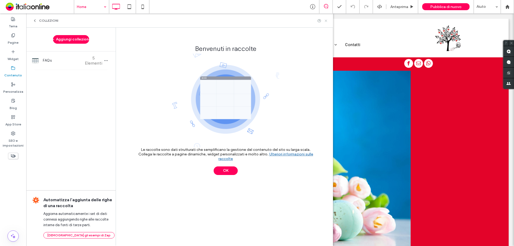
click at [327, 20] on use at bounding box center [326, 21] width 2 height 2
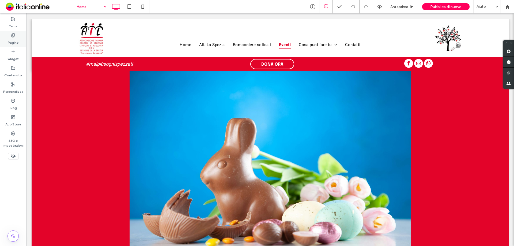
click at [17, 38] on label "Pagine" at bounding box center [13, 42] width 11 height 8
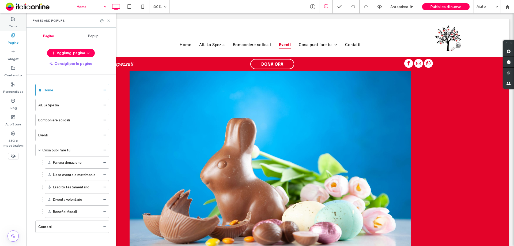
click at [16, 17] on div "Tema" at bounding box center [13, 22] width 26 height 16
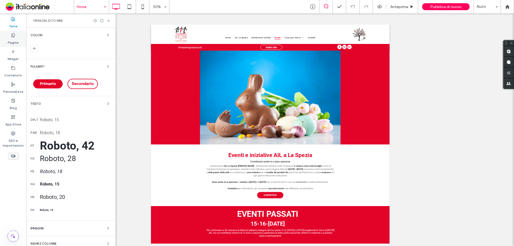
click at [16, 37] on div "Pagine" at bounding box center [13, 39] width 26 height 16
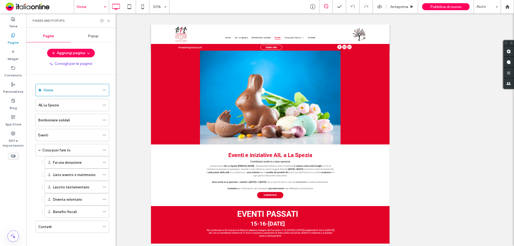
click at [95, 35] on span "Popup" at bounding box center [93, 36] width 10 height 4
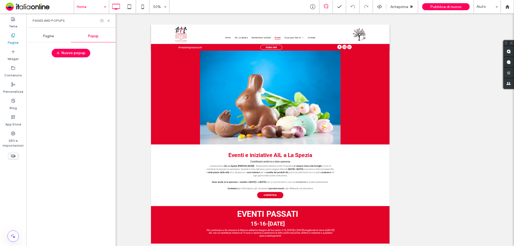
click at [48, 36] on span "Pagine" at bounding box center [48, 36] width 11 height 4
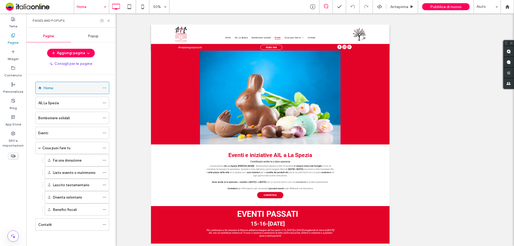
scroll to position [3, 0]
click at [12, 54] on label "Widget" at bounding box center [13, 58] width 11 height 8
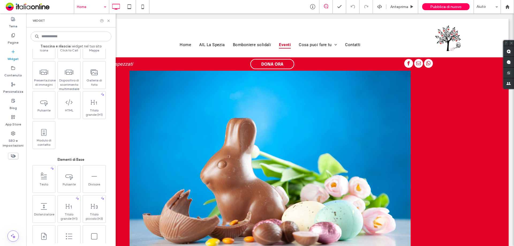
scroll to position [134, 0]
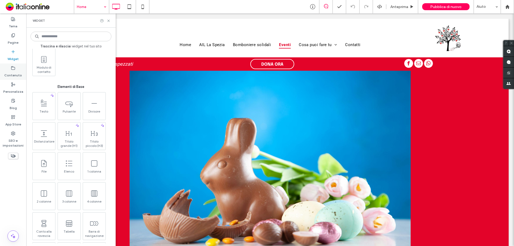
click at [14, 69] on use at bounding box center [13, 67] width 3 height 3
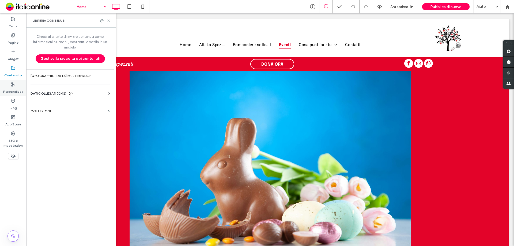
click at [14, 84] on icon at bounding box center [13, 84] width 4 height 4
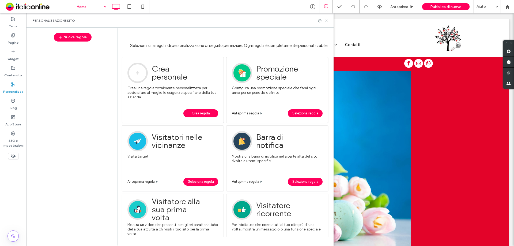
click at [327, 20] on icon at bounding box center [327, 21] width 4 height 4
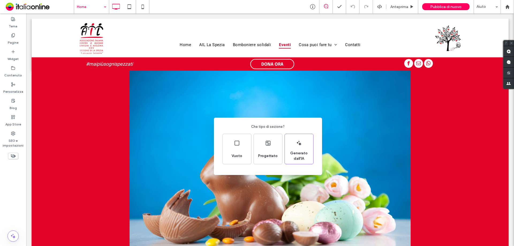
click at [280, 194] on div "Che tipo di sezione? Vuoto Progettato Generato dall'IA" at bounding box center [257, 136] width 514 height 272
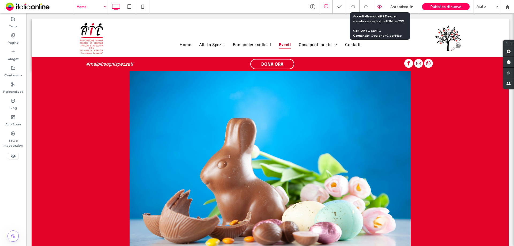
click at [381, 6] on icon at bounding box center [379, 6] width 5 height 5
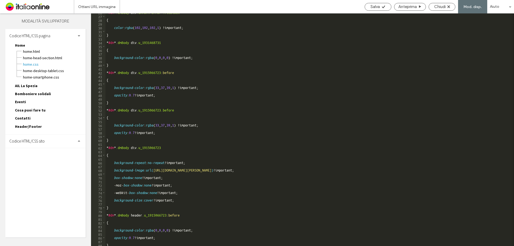
scroll to position [145, 0]
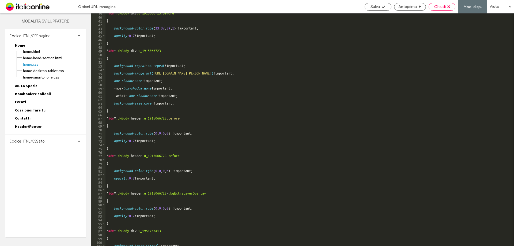
click at [443, 7] on span "Chiudi" at bounding box center [440, 6] width 12 height 5
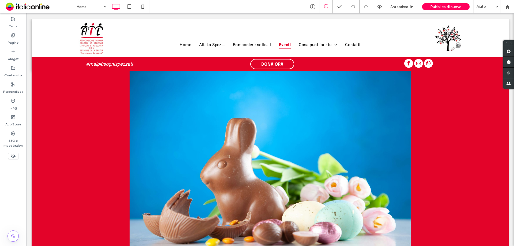
click at [326, 5] on icon at bounding box center [326, 6] width 4 height 4
click at [313, 6] on icon at bounding box center [312, 6] width 5 height 5
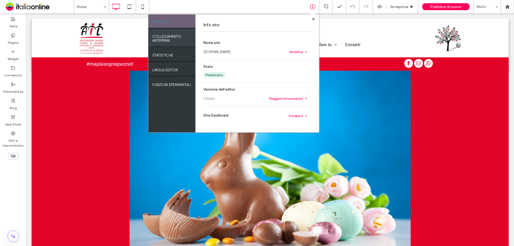
click at [170, 34] on label "COLLEGAMENTO ANTEPRIMA" at bounding box center [171, 37] width 39 height 11
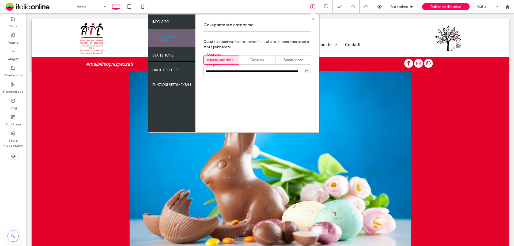
click at [313, 19] on use at bounding box center [313, 18] width 3 height 3
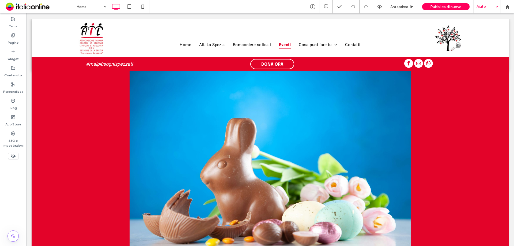
click at [494, 6] on div "Aiuto" at bounding box center [487, 6] width 27 height 13
click at [341, 13] on div at bounding box center [339, 6] width 13 height 13
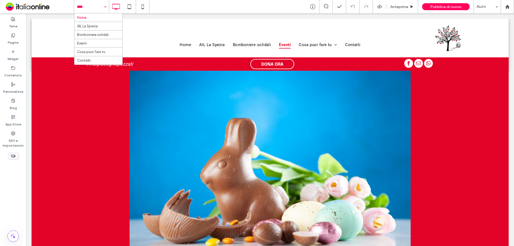
click at [104, 8] on div "Home AIL La Spezia Bomboniere solidali Eventi Cosa puoi fare tu Contatti" at bounding box center [91, 6] width 35 height 13
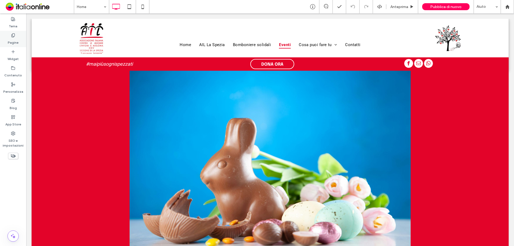
click at [16, 34] on div "Pagine" at bounding box center [13, 39] width 26 height 16
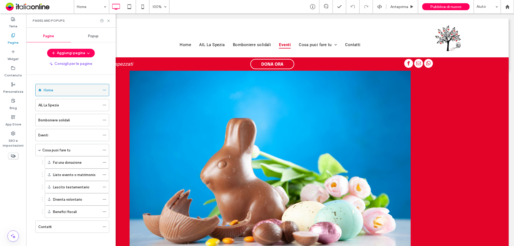
click at [104, 90] on use at bounding box center [104, 90] width 3 height 1
click at [109, 20] on use at bounding box center [108, 21] width 2 height 2
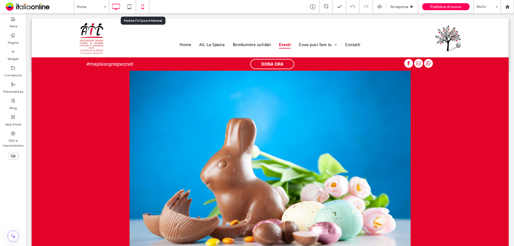
click at [143, 5] on icon at bounding box center [142, 6] width 11 height 11
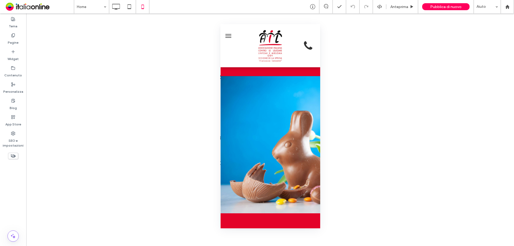
click at [118, 68] on div "Mostrare? Sì Mostrare? Sì Mostrare? Sì Mostrare? Sì Mostrare? Sì Mostrare? Sì M…" at bounding box center [270, 129] width 488 height 233
drag, startPoint x: 119, startPoint y: 74, endPoint x: 73, endPoint y: 89, distance: 48.1
click at [96, 86] on div "Mostrare? Sì Mostrare? Sì Mostrare? Sì Mostrare? Sì Mostrare? Sì Mostrare? Sì M…" at bounding box center [270, 129] width 488 height 233
click at [13, 138] on label "SEO e impostazioni" at bounding box center [13, 142] width 26 height 12
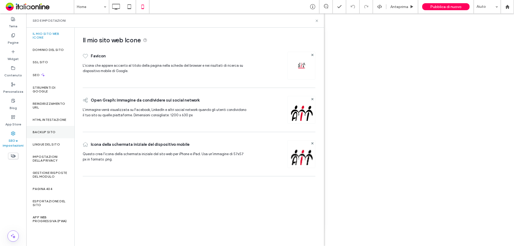
click at [57, 134] on div "Backup sito" at bounding box center [50, 132] width 48 height 12
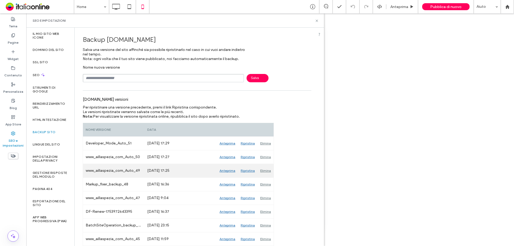
click at [225, 171] on div "Anteprima" at bounding box center [227, 170] width 21 height 13
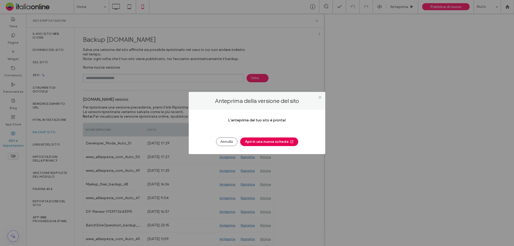
click at [270, 142] on button "Apri in una nuova scheda" at bounding box center [269, 141] width 58 height 9
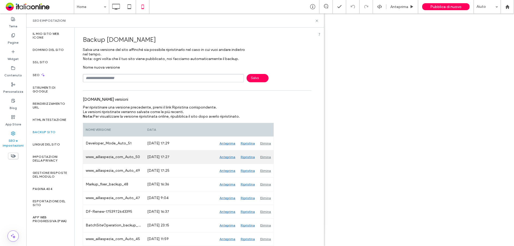
click at [224, 158] on div "Anteprima" at bounding box center [227, 156] width 21 height 13
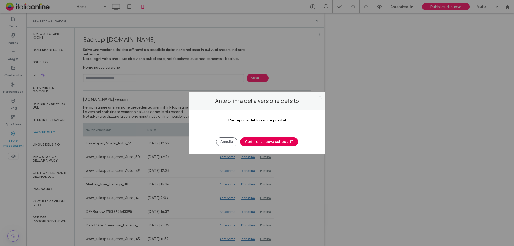
click at [294, 141] on button "Apri in una nuova scheda" at bounding box center [269, 141] width 58 height 9
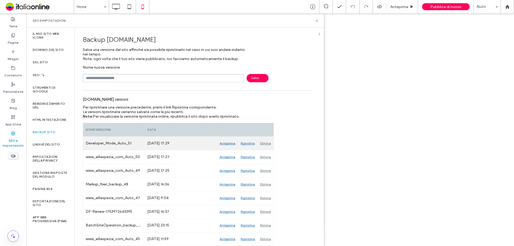
click at [227, 143] on div "Anteprima" at bounding box center [227, 143] width 21 height 13
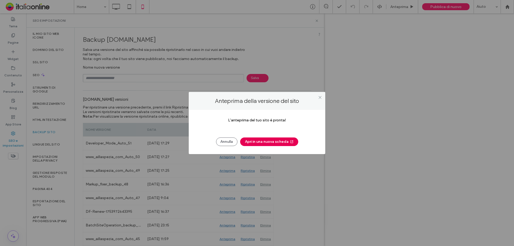
click at [287, 143] on button "Apri in una nuova scheda" at bounding box center [269, 141] width 58 height 9
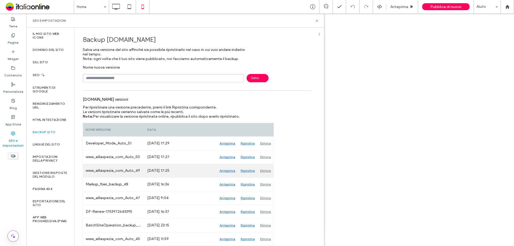
click at [229, 173] on div "Anteprima" at bounding box center [227, 170] width 21 height 13
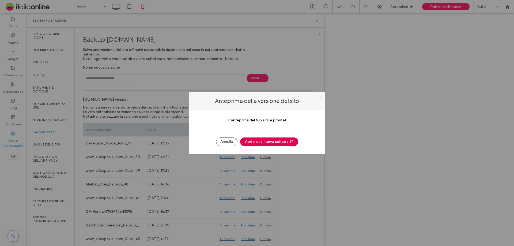
click at [271, 142] on button "Apri in una nuova scheda" at bounding box center [269, 141] width 58 height 9
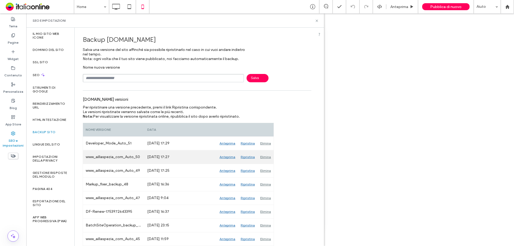
click at [245, 157] on div "Ripristina" at bounding box center [248, 156] width 20 height 13
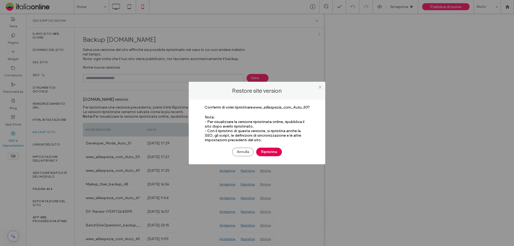
click at [261, 152] on button "Ripristina" at bounding box center [269, 152] width 26 height 9
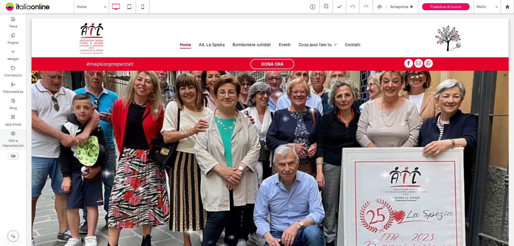
click at [18, 144] on label "SEO e impostazioni" at bounding box center [13, 142] width 26 height 12
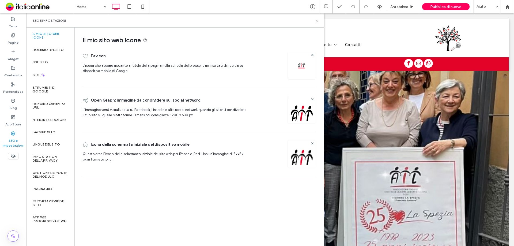
click at [318, 20] on icon at bounding box center [317, 21] width 4 height 4
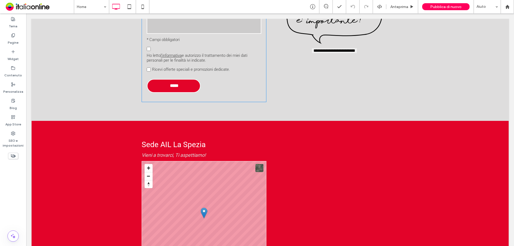
scroll to position [940, 0]
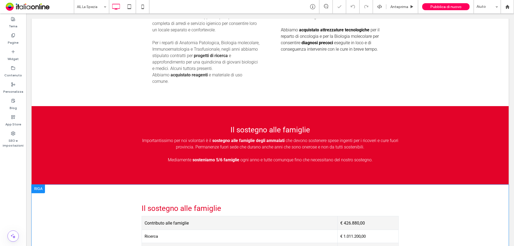
scroll to position [616, 0]
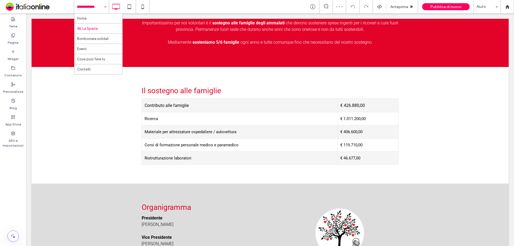
click at [94, 8] on input at bounding box center [90, 6] width 27 height 13
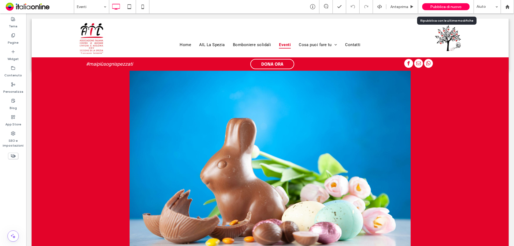
click at [446, 6] on span "Pubblica di nuovo" at bounding box center [445, 7] width 31 height 5
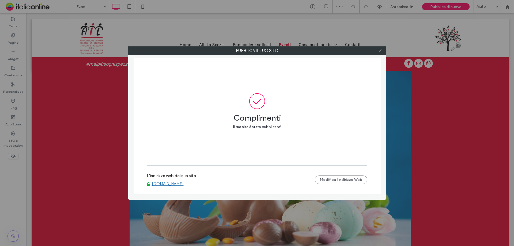
click at [380, 51] on icon at bounding box center [380, 51] width 4 height 4
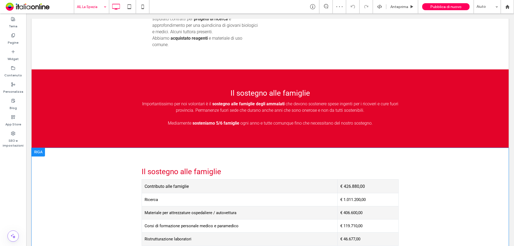
scroll to position [616, 0]
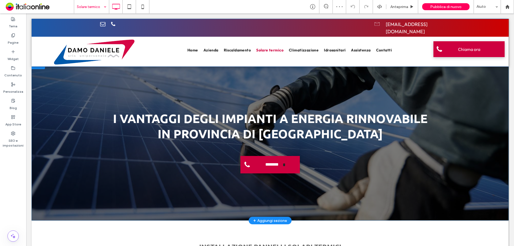
click at [407, 178] on div "**********" at bounding box center [270, 141] width 477 height 160
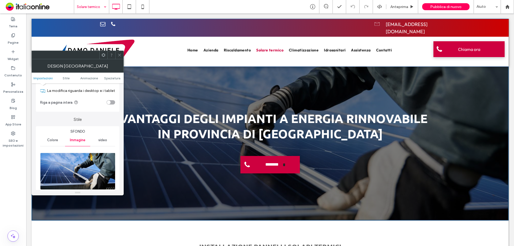
scroll to position [27, 0]
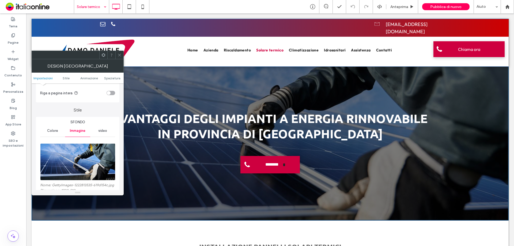
click at [96, 165] on img at bounding box center [78, 161] width 76 height 37
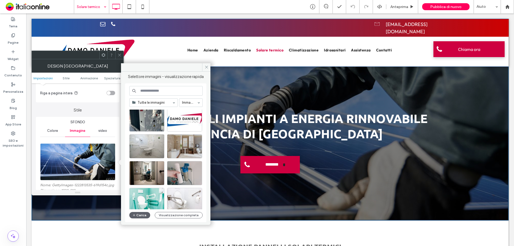
scroll to position [134, 0]
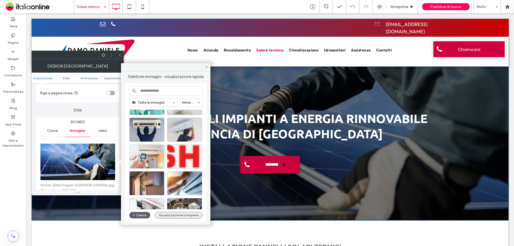
click at [168, 215] on button "Visualizzazione completa" at bounding box center [179, 215] width 48 height 6
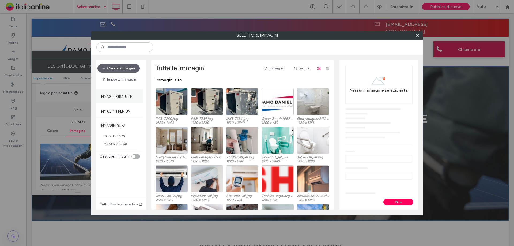
drag, startPoint x: 120, startPoint y: 98, endPoint x: 119, endPoint y: 89, distance: 8.6
click at [120, 98] on label "Immagini gratuite" at bounding box center [116, 95] width 32 height 7
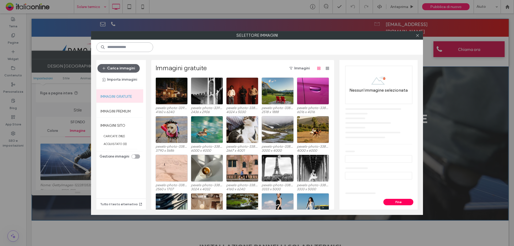
drag, startPoint x: 117, startPoint y: 49, endPoint x: 122, endPoint y: 50, distance: 4.9
click at [117, 49] on input at bounding box center [124, 47] width 57 height 10
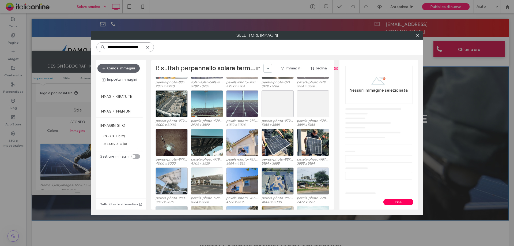
scroll to position [348, 0]
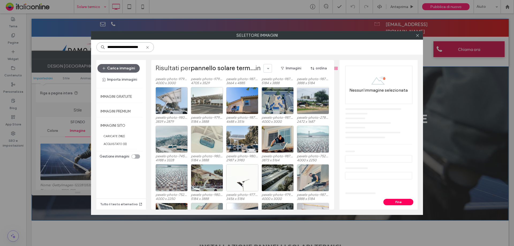
type input "**********"
click at [418, 35] on icon at bounding box center [418, 35] width 4 height 4
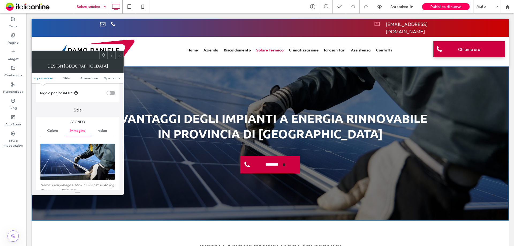
scroll to position [54, 0]
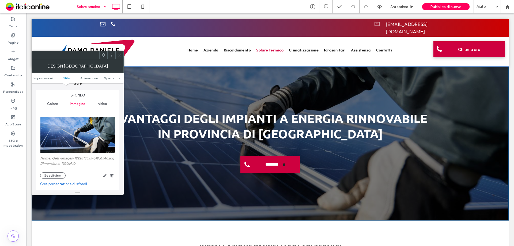
click at [96, 130] on img at bounding box center [78, 135] width 76 height 37
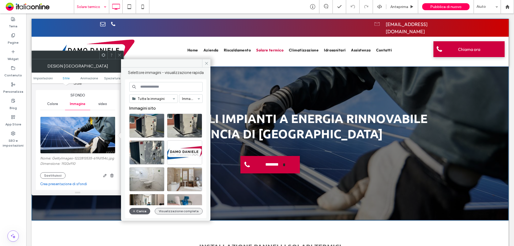
click at [188, 212] on button "Visualizzazione completa" at bounding box center [179, 211] width 48 height 6
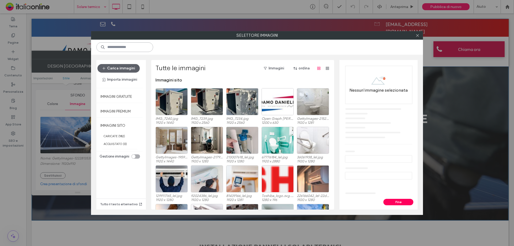
click at [129, 46] on input at bounding box center [124, 47] width 57 height 10
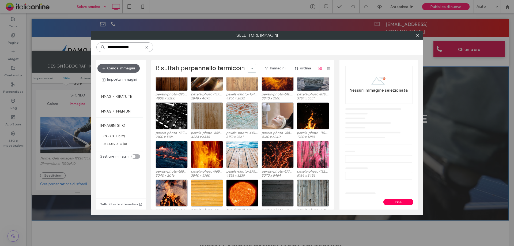
scroll to position [54, 0]
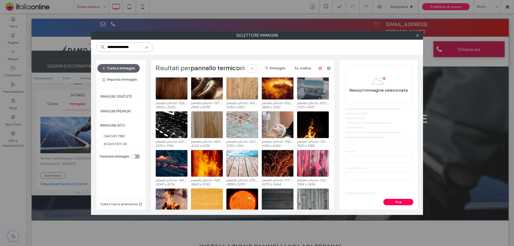
click at [129, 47] on input "**********" at bounding box center [124, 47] width 57 height 10
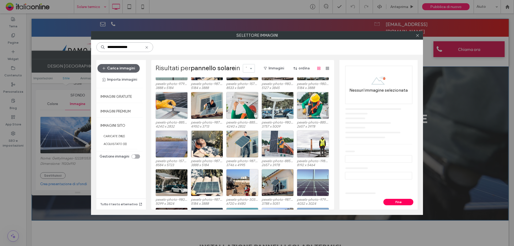
scroll to position [161, 0]
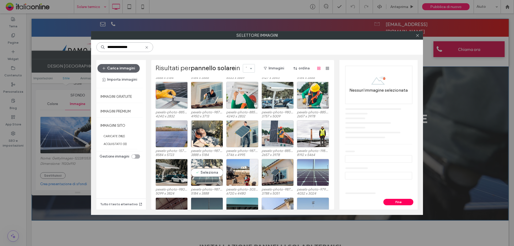
type input "**********"
click at [214, 165] on div "Seleziona" at bounding box center [207, 172] width 32 height 27
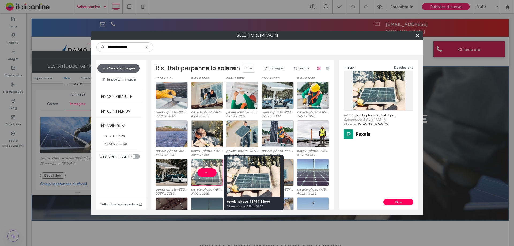
click at [217, 182] on div at bounding box center [219, 182] width 7 height 4
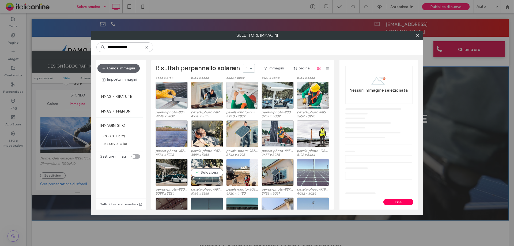
drag, startPoint x: 203, startPoint y: 162, endPoint x: 304, endPoint y: 171, distance: 101.1
click at [203, 162] on div "Seleziona" at bounding box center [207, 172] width 32 height 27
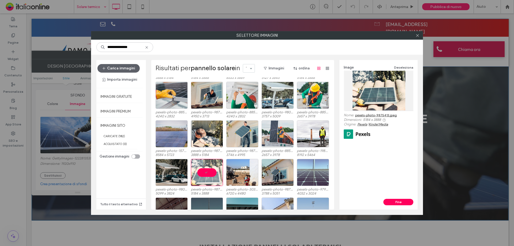
click at [384, 116] on link "pexels-photo-9875413.jpeg" at bounding box center [376, 115] width 42 height 4
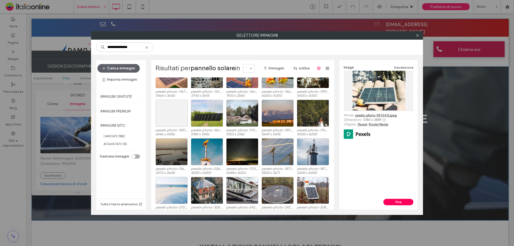
scroll to position [1698, 0]
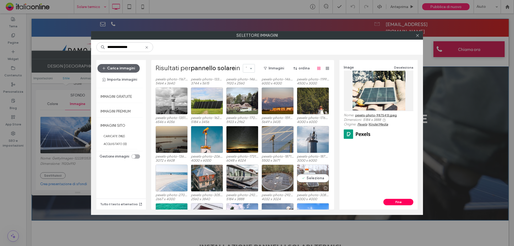
click at [312, 170] on div "Seleziona" at bounding box center [313, 177] width 32 height 27
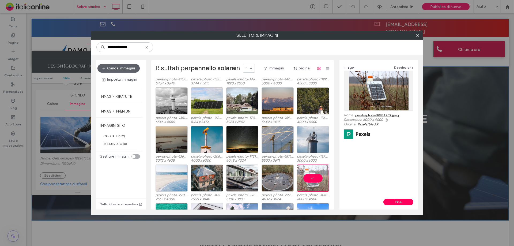
click at [394, 114] on link "pexels-photo-30834709.jpeg" at bounding box center [377, 115] width 44 height 4
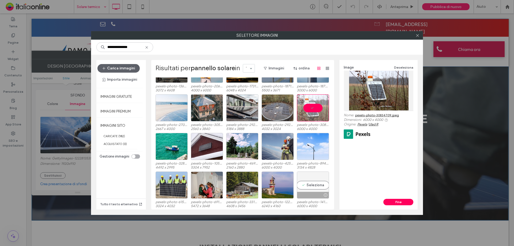
scroll to position [1757, 0]
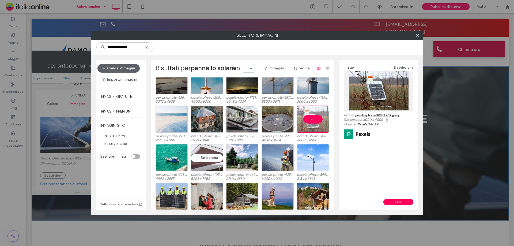
drag, startPoint x: 206, startPoint y: 146, endPoint x: 215, endPoint y: 156, distance: 13.5
click at [206, 146] on div "Seleziona" at bounding box center [207, 157] width 32 height 27
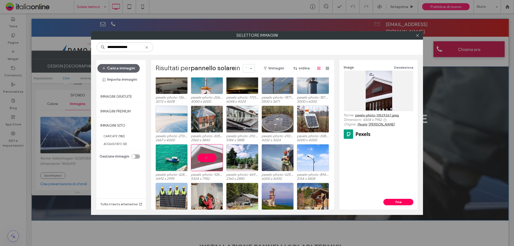
click at [388, 117] on link "pexels-photo-10529267.jpeg" at bounding box center [377, 115] width 44 height 4
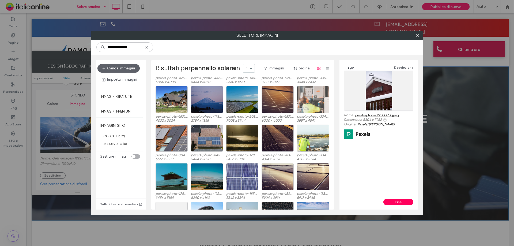
scroll to position [2709, 0]
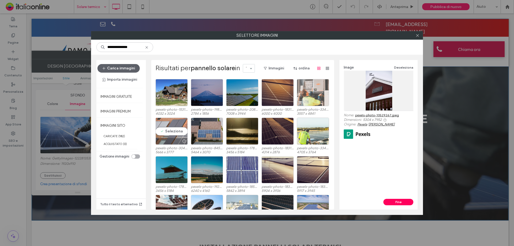
click at [174, 122] on div "Seleziona" at bounding box center [172, 131] width 32 height 27
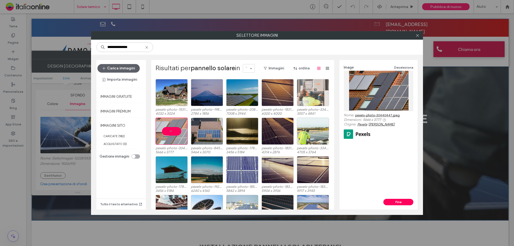
click at [387, 115] on link "pexels-photo-30440447.jpeg" at bounding box center [377, 115] width 44 height 4
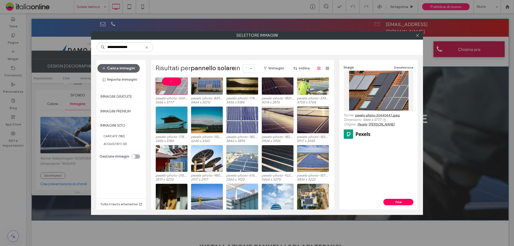
scroll to position [2763, 0]
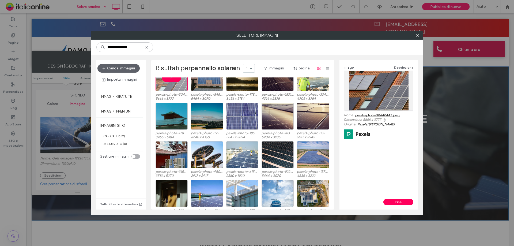
click at [389, 115] on link "pexels-photo-30440447.jpeg" at bounding box center [377, 115] width 44 height 4
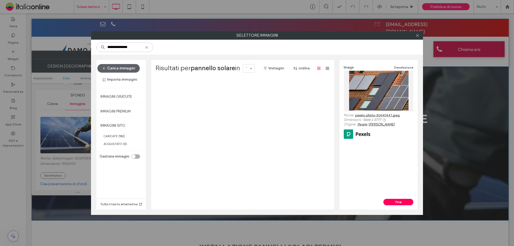
scroll to position [0, 0]
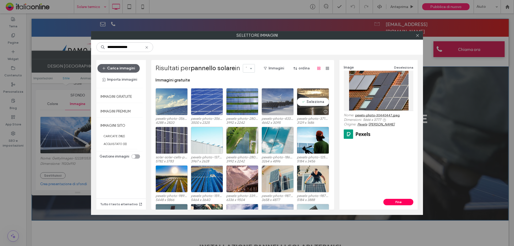
click at [310, 110] on div at bounding box center [313, 111] width 32 height 6
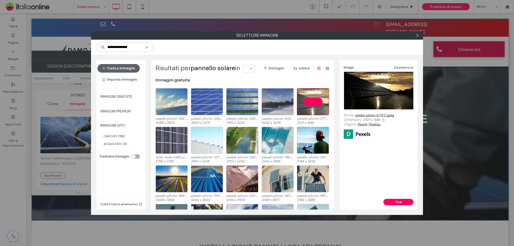
click at [384, 115] on link "pexels-photo-371917.jpeg" at bounding box center [374, 115] width 39 height 4
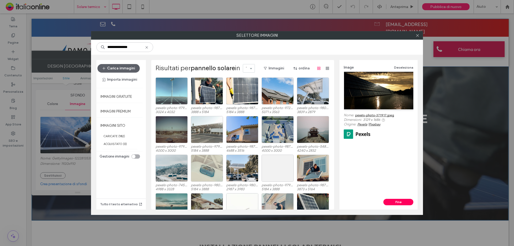
scroll to position [321, 0]
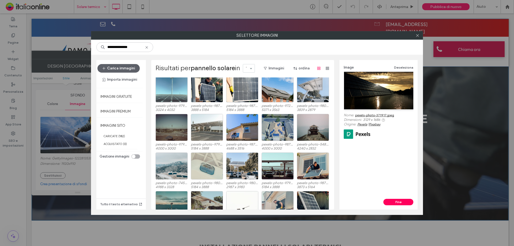
drag, startPoint x: 418, startPoint y: 33, endPoint x: 404, endPoint y: 42, distance: 16.4
click at [418, 33] on icon at bounding box center [418, 35] width 4 height 4
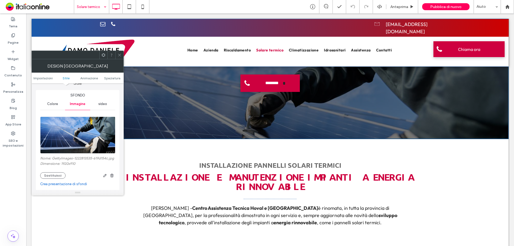
scroll to position [27, 0]
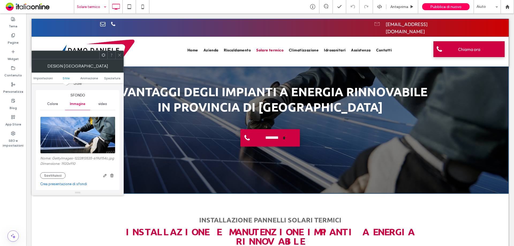
drag, startPoint x: 118, startPoint y: 54, endPoint x: 122, endPoint y: 59, distance: 6.1
click at [118, 54] on icon at bounding box center [120, 55] width 4 height 4
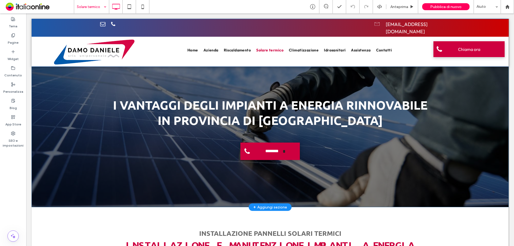
scroll to position [0, 0]
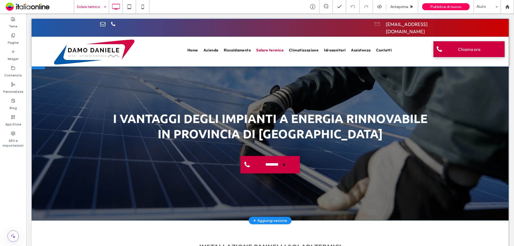
click at [80, 108] on div "**********" at bounding box center [270, 141] width 477 height 160
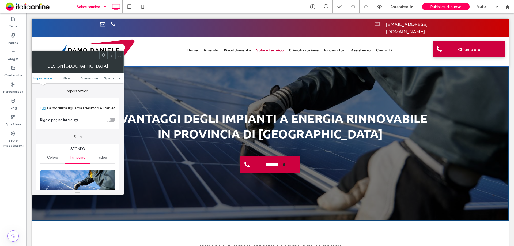
click at [86, 180] on img at bounding box center [78, 188] width 76 height 37
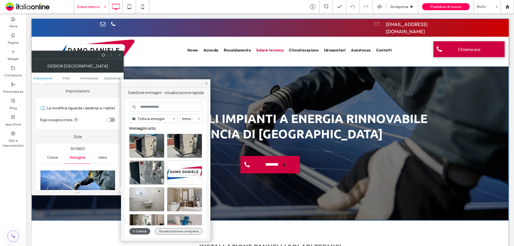
click at [184, 231] on button "Visualizzazione completa" at bounding box center [179, 231] width 48 height 6
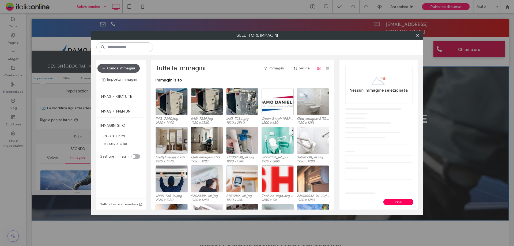
click at [116, 69] on button "Carica immagini" at bounding box center [119, 68] width 42 height 9
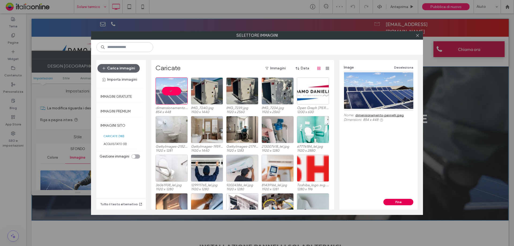
click at [400, 201] on button "Fine" at bounding box center [399, 202] width 30 height 6
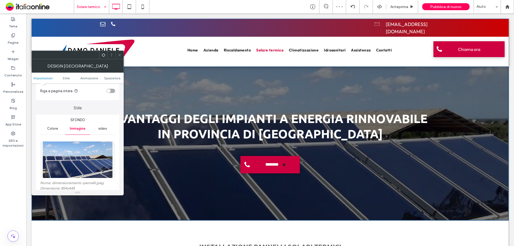
scroll to position [54, 0]
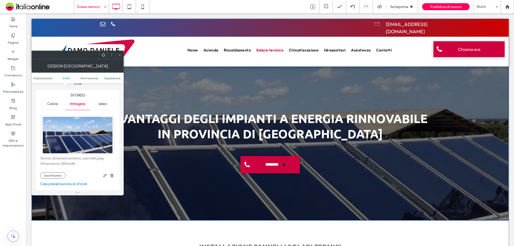
click at [67, 79] on span "Stile" at bounding box center [66, 78] width 7 height 4
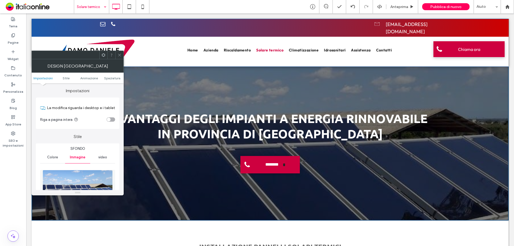
scroll to position [0, 0]
click at [43, 77] on span "Impostazioni" at bounding box center [42, 78] width 19 height 4
drag, startPoint x: 65, startPoint y: 80, endPoint x: 69, endPoint y: 81, distance: 4.2
click at [66, 80] on span "Stile" at bounding box center [66, 78] width 7 height 4
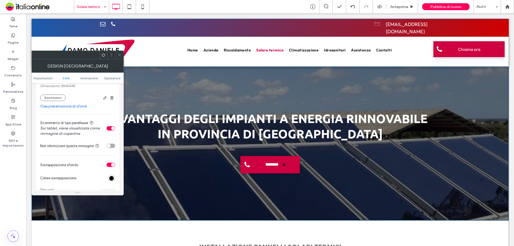
scroll to position [126, 0]
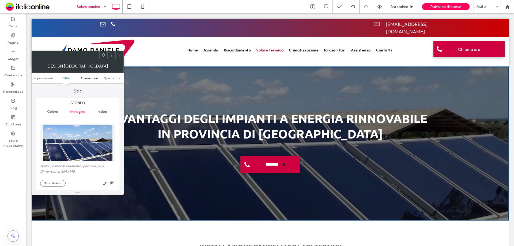
click at [87, 77] on span "Animazione" at bounding box center [89, 78] width 18 height 4
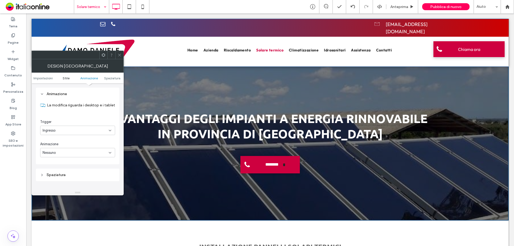
click at [67, 78] on span "Stile" at bounding box center [66, 78] width 7 height 4
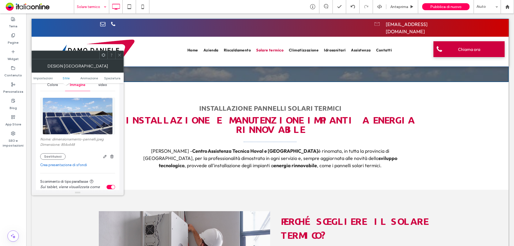
scroll to position [0, 0]
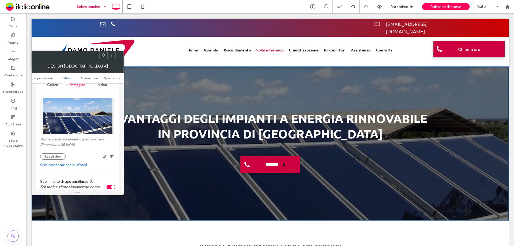
click at [78, 114] on img at bounding box center [78, 116] width 70 height 37
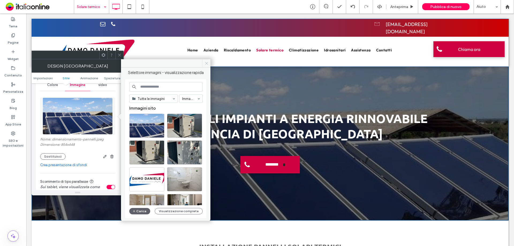
click at [208, 62] on icon at bounding box center [207, 63] width 4 height 4
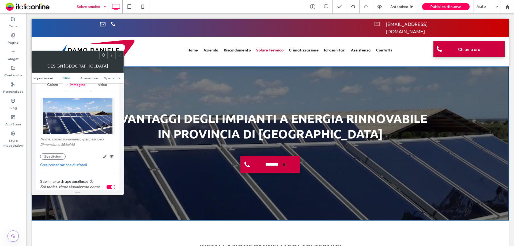
click at [44, 78] on span "Impostazioni" at bounding box center [42, 78] width 19 height 4
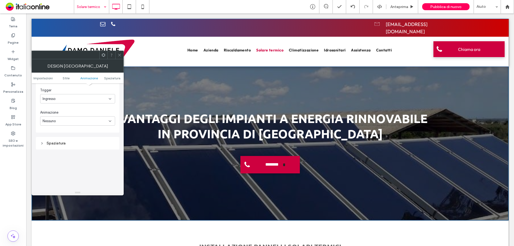
scroll to position [295, 0]
click at [61, 175] on div "Spaziatura" at bounding box center [77, 174] width 75 height 5
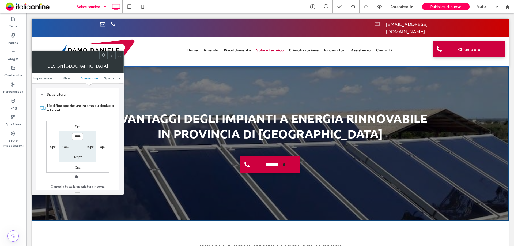
scroll to position [375, 0]
click at [102, 110] on label "Modifica spaziatura interna su desktop e tablet" at bounding box center [81, 107] width 68 height 14
click at [117, 55] on div at bounding box center [119, 55] width 8 height 8
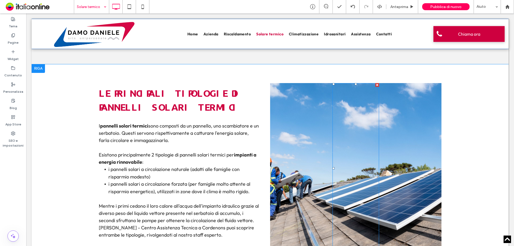
scroll to position [455, 0]
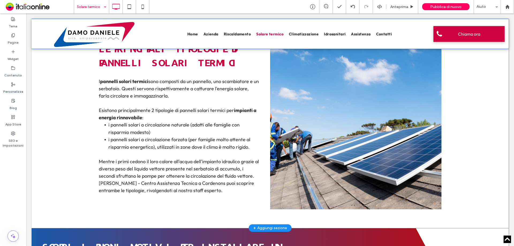
click at [404, 144] on div "Click To Paste" at bounding box center [355, 124] width 171 height 171
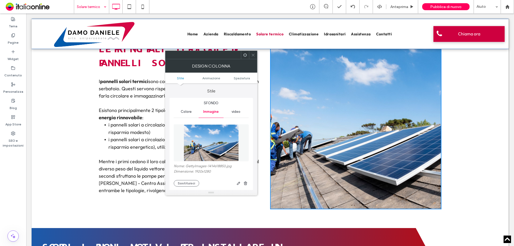
click at [211, 146] on img at bounding box center [211, 142] width 55 height 37
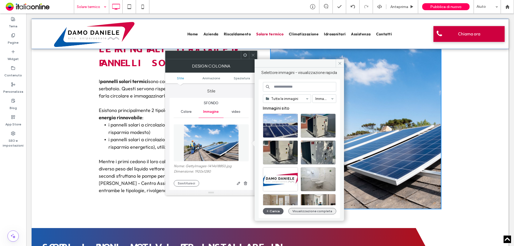
click at [325, 211] on button "Visualizzazione completa" at bounding box center [312, 211] width 48 height 6
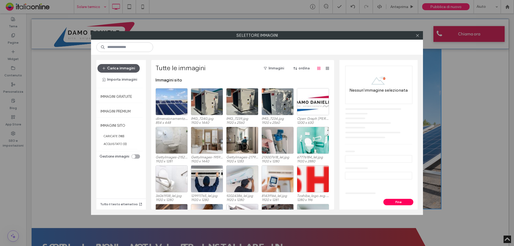
click at [122, 68] on button "Carica immagini" at bounding box center [119, 68] width 42 height 9
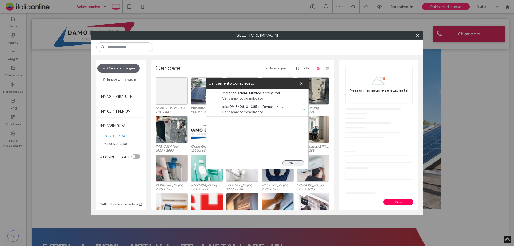
click at [298, 163] on button "Chiudi" at bounding box center [294, 163] width 22 height 6
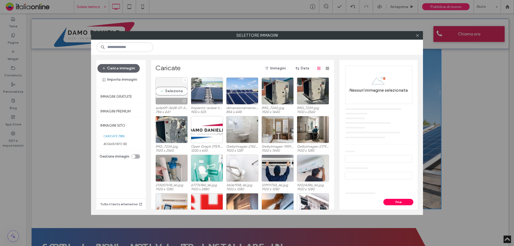
click at [170, 91] on div "Seleziona" at bounding box center [172, 90] width 32 height 27
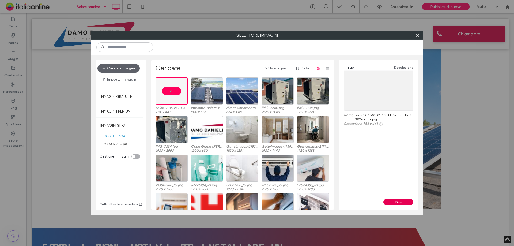
click at [400, 202] on button "Fine" at bounding box center [399, 202] width 30 height 6
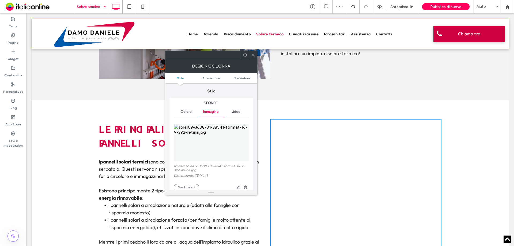
scroll to position [429, 0]
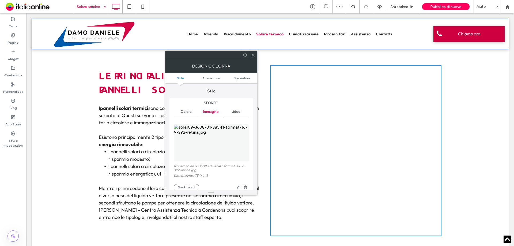
click at [254, 54] on use at bounding box center [253, 55] width 3 height 3
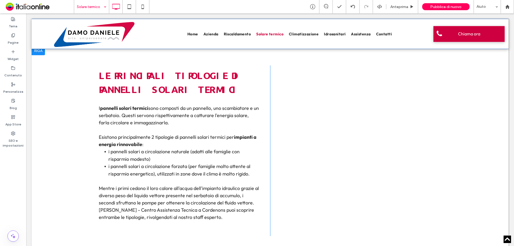
click at [402, 121] on div "Click To Paste" at bounding box center [355, 150] width 171 height 171
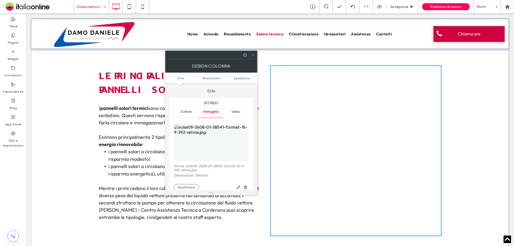
click at [251, 53] on icon at bounding box center [253, 55] width 4 height 4
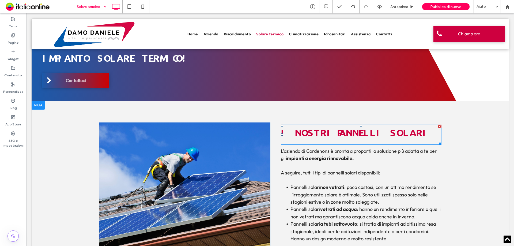
scroll to position [723, 0]
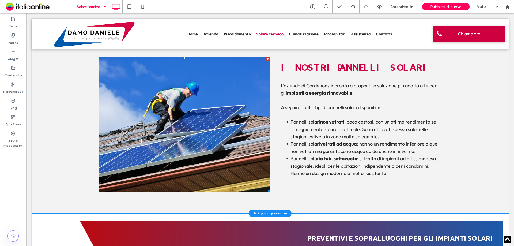
drag, startPoint x: 210, startPoint y: 129, endPoint x: 219, endPoint y: 131, distance: 9.4
click at [210, 129] on li "Titolo diapositiva Scrivi qui la tua didascalia Pulsante" at bounding box center [184, 124] width 171 height 135
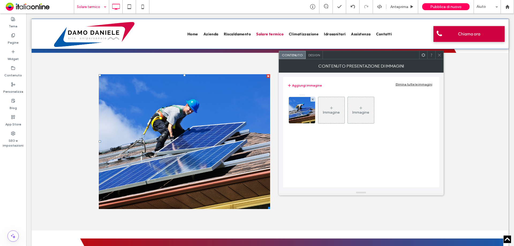
scroll to position [696, 0]
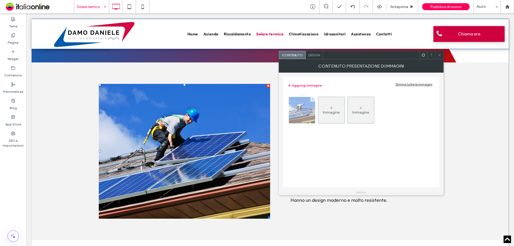
click at [303, 114] on img at bounding box center [301, 110] width 29 height 26
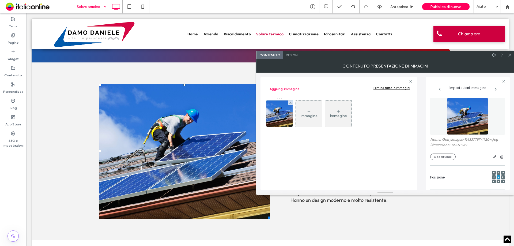
click at [511, 56] on icon at bounding box center [510, 55] width 4 height 4
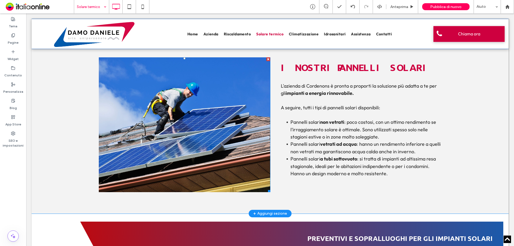
scroll to position [690, 0]
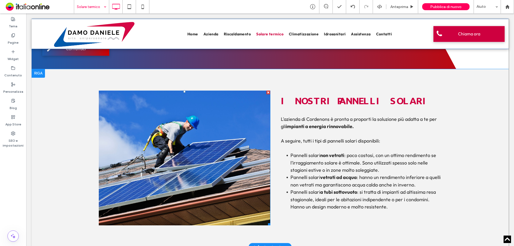
click at [215, 129] on li "Titolo diapositiva Scrivi qui la tua didascalia Pulsante" at bounding box center [184, 158] width 171 height 135
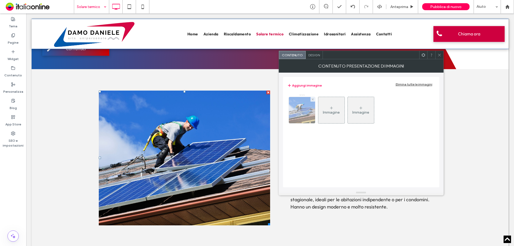
click at [301, 112] on img at bounding box center [301, 110] width 29 height 26
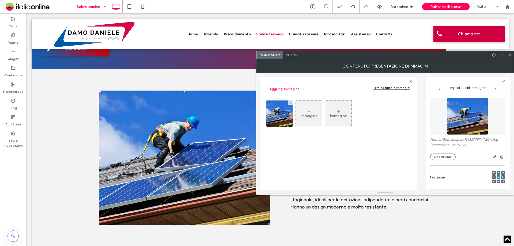
click at [461, 114] on img at bounding box center [467, 116] width 41 height 37
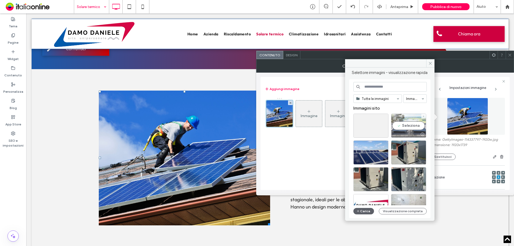
click at [411, 126] on div "Seleziona" at bounding box center [408, 126] width 35 height 24
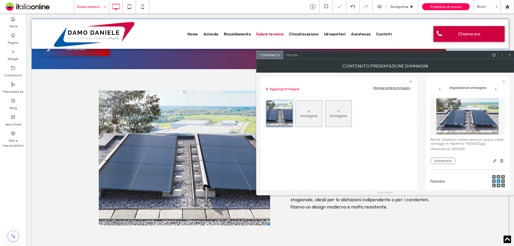
click at [509, 57] on span at bounding box center [510, 55] width 4 height 8
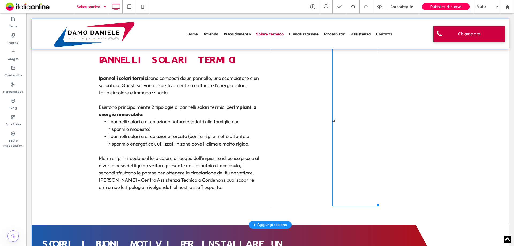
scroll to position [429, 0]
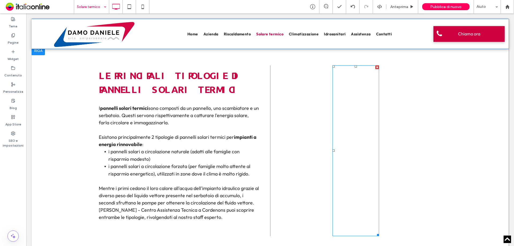
click at [345, 138] on div at bounding box center [356, 150] width 47 height 171
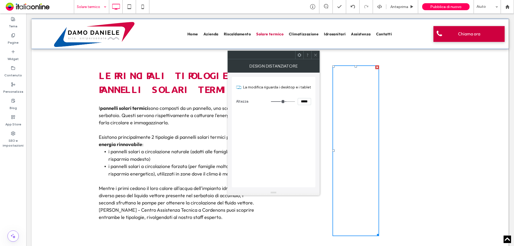
click at [403, 142] on div "Click To Paste" at bounding box center [355, 150] width 171 height 171
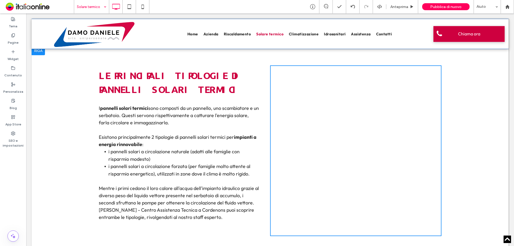
click at [422, 115] on div "Click To Paste" at bounding box center [355, 150] width 171 height 171
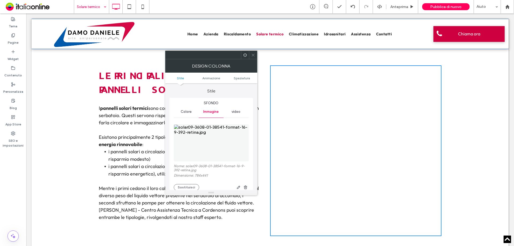
click at [218, 141] on img at bounding box center [211, 142] width 75 height 37
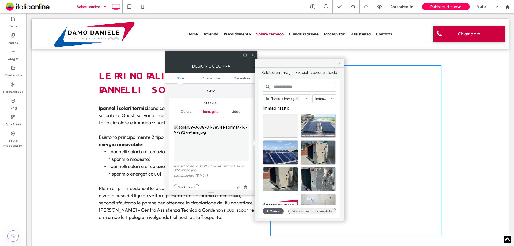
click at [313, 210] on button "Visualizzazione completa" at bounding box center [312, 211] width 48 height 6
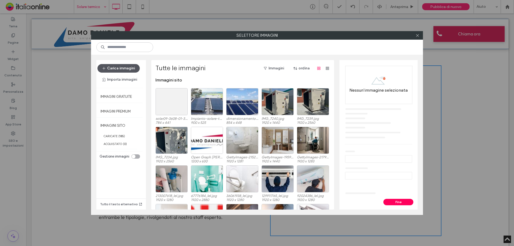
click at [123, 68] on button "Carica immagini" at bounding box center [119, 68] width 42 height 9
click at [119, 68] on button "Carica immagini" at bounding box center [119, 68] width 42 height 9
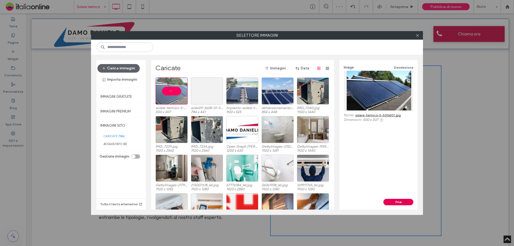
click at [398, 203] on button "Fine" at bounding box center [399, 202] width 30 height 6
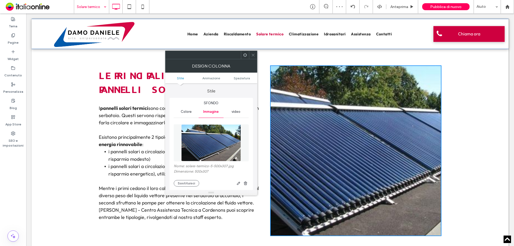
click at [371, 157] on div at bounding box center [356, 150] width 47 height 171
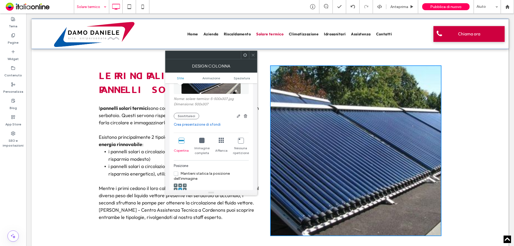
scroll to position [80, 0]
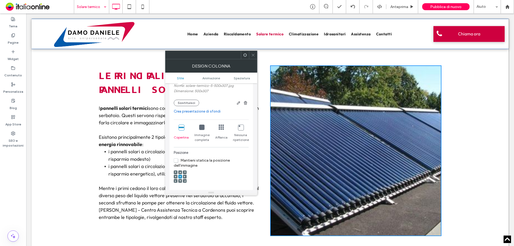
click at [201, 128] on icon at bounding box center [201, 127] width 5 height 5
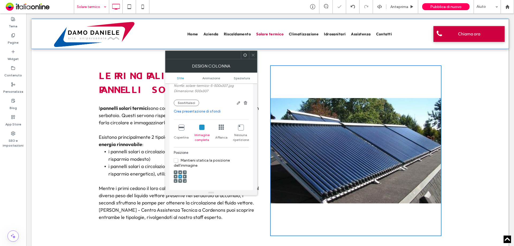
click at [254, 55] on icon at bounding box center [253, 55] width 4 height 4
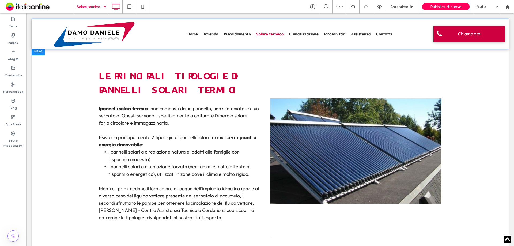
scroll to position [429, 0]
click at [333, 128] on div at bounding box center [356, 150] width 47 height 171
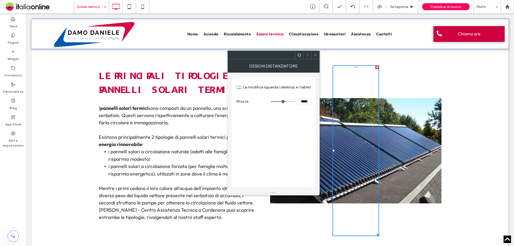
drag, startPoint x: 406, startPoint y: 114, endPoint x: 403, endPoint y: 121, distance: 7.3
click at [406, 114] on div "Click To Paste" at bounding box center [355, 150] width 171 height 171
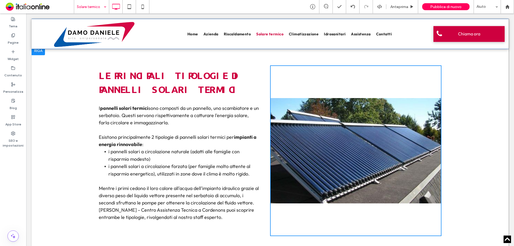
click at [415, 152] on div "Click To Paste" at bounding box center [355, 150] width 171 height 171
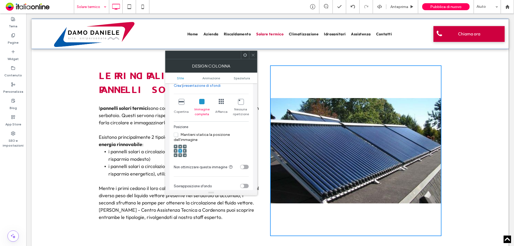
scroll to position [107, 0]
click at [179, 100] on icon at bounding box center [181, 100] width 5 height 5
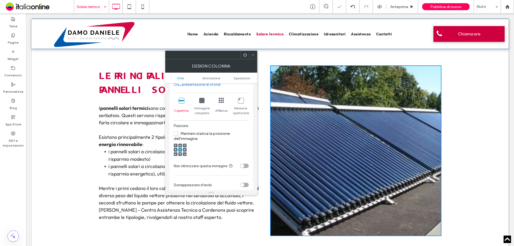
click at [175, 149] on icon at bounding box center [176, 150] width 2 height 2
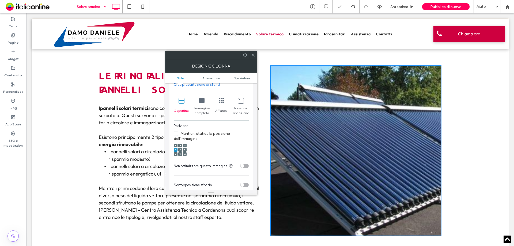
click at [179, 150] on icon at bounding box center [180, 150] width 2 height 2
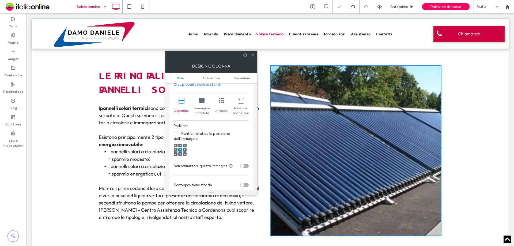
click at [201, 101] on icon at bounding box center [201, 100] width 5 height 5
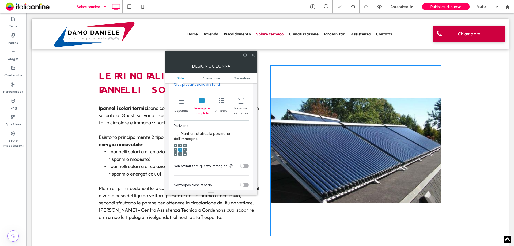
click at [254, 54] on icon at bounding box center [253, 55] width 4 height 4
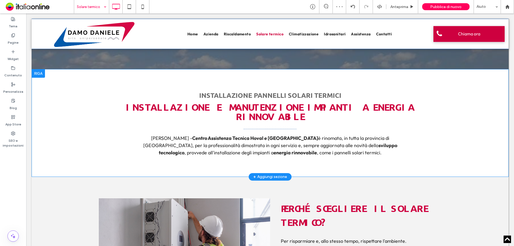
scroll to position [0, 0]
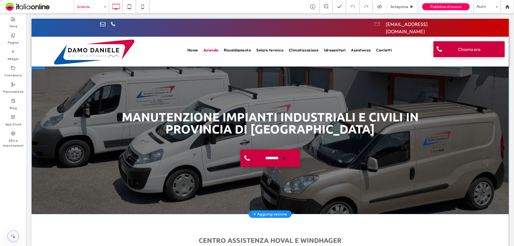
click at [420, 161] on div "**********" at bounding box center [270, 137] width 343 height 59
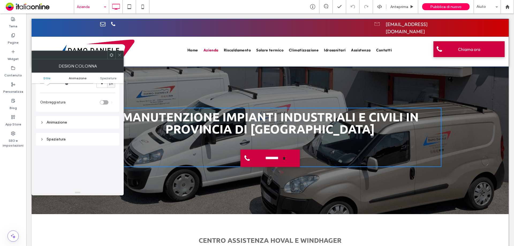
click at [81, 76] on span "Animazione" at bounding box center [78, 78] width 18 height 4
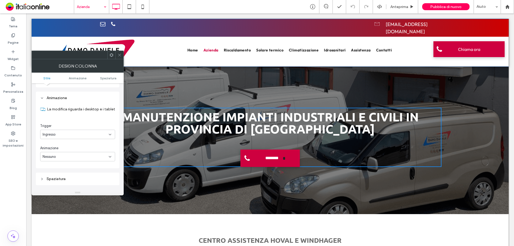
scroll to position [109, 0]
click at [119, 57] on span at bounding box center [120, 55] width 4 height 8
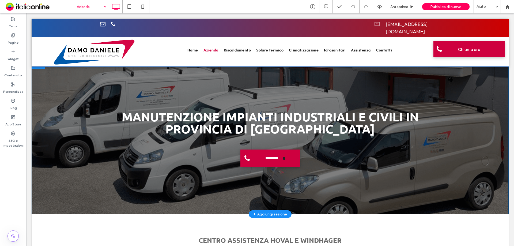
click at [290, 96] on div "**********" at bounding box center [270, 137] width 477 height 153
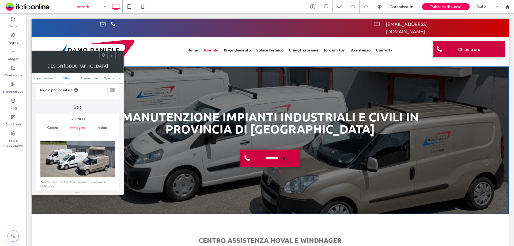
scroll to position [54, 0]
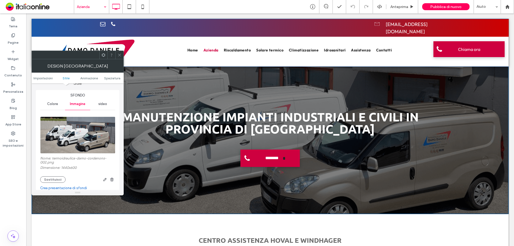
click at [80, 138] on img at bounding box center [78, 135] width 76 height 37
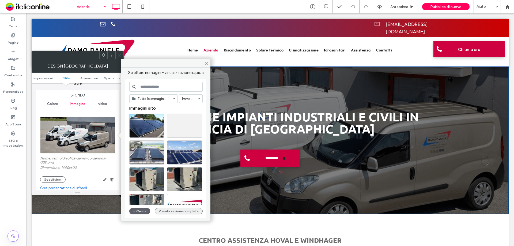
click at [178, 211] on button "Visualizzazione completa" at bounding box center [179, 211] width 48 height 6
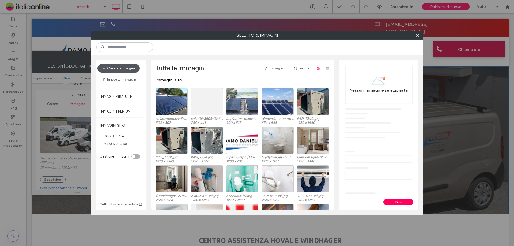
click at [120, 66] on button "Carica immagini" at bounding box center [119, 68] width 42 height 9
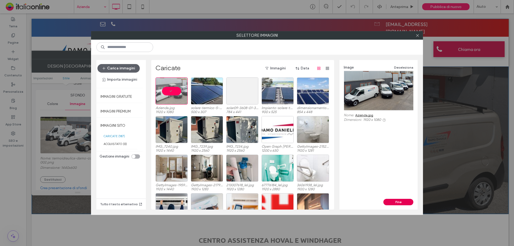
click at [400, 201] on button "Fine" at bounding box center [399, 202] width 30 height 6
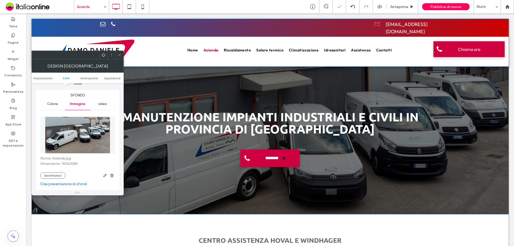
click at [391, 175] on div "**********" at bounding box center [270, 137] width 477 height 153
click at [81, 132] on img at bounding box center [77, 135] width 65 height 37
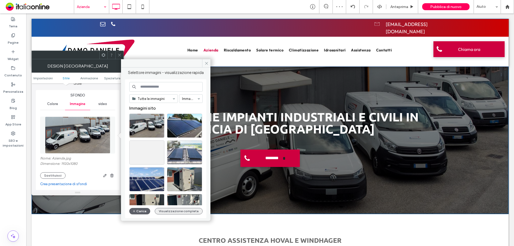
click at [196, 211] on button "Visualizzazione completa" at bounding box center [179, 211] width 48 height 6
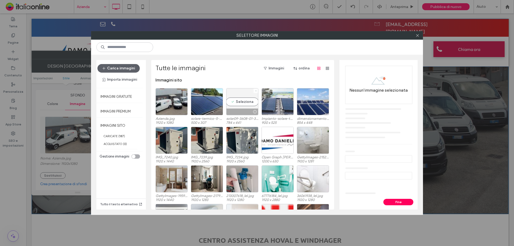
click at [255, 90] on icon at bounding box center [256, 91] width 2 height 2
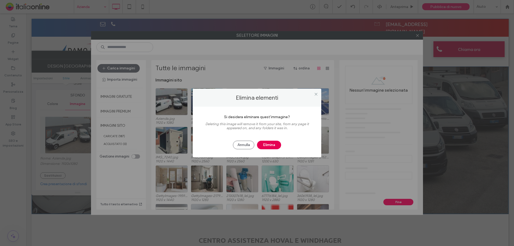
click at [267, 145] on button "Elimina" at bounding box center [269, 145] width 24 height 9
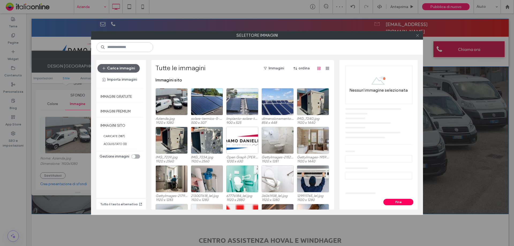
click at [418, 35] on icon at bounding box center [418, 35] width 4 height 4
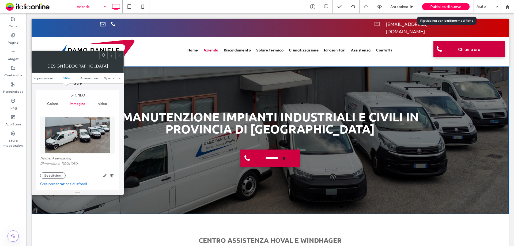
click at [444, 6] on span "Pubblica di nuovo" at bounding box center [445, 7] width 31 height 5
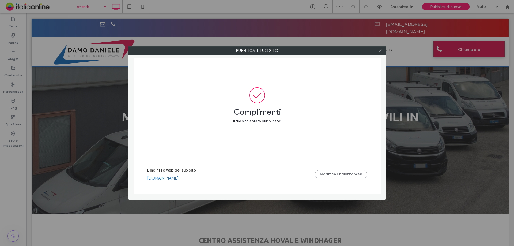
click at [381, 50] on use at bounding box center [380, 50] width 3 height 3
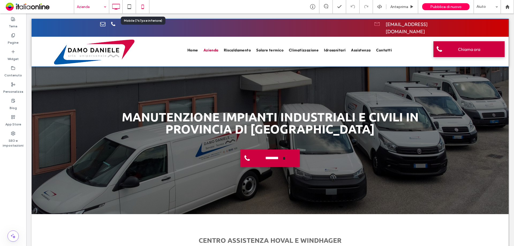
click at [144, 6] on icon at bounding box center [142, 6] width 11 height 11
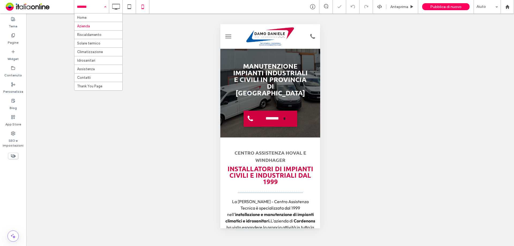
scroll to position [0, 0]
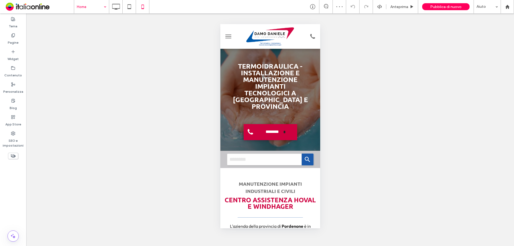
click at [87, 2] on input at bounding box center [90, 6] width 27 height 13
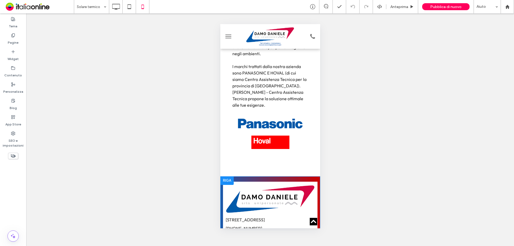
scroll to position [1232, 0]
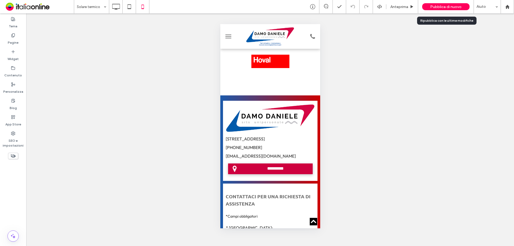
click at [457, 7] on span "Pubblica di nuovo" at bounding box center [445, 7] width 31 height 5
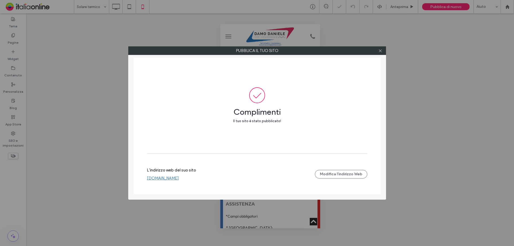
drag, startPoint x: 381, startPoint y: 52, endPoint x: 360, endPoint y: 52, distance: 20.9
click at [381, 52] on icon at bounding box center [380, 51] width 4 height 4
